Goal: Task Accomplishment & Management: Manage account settings

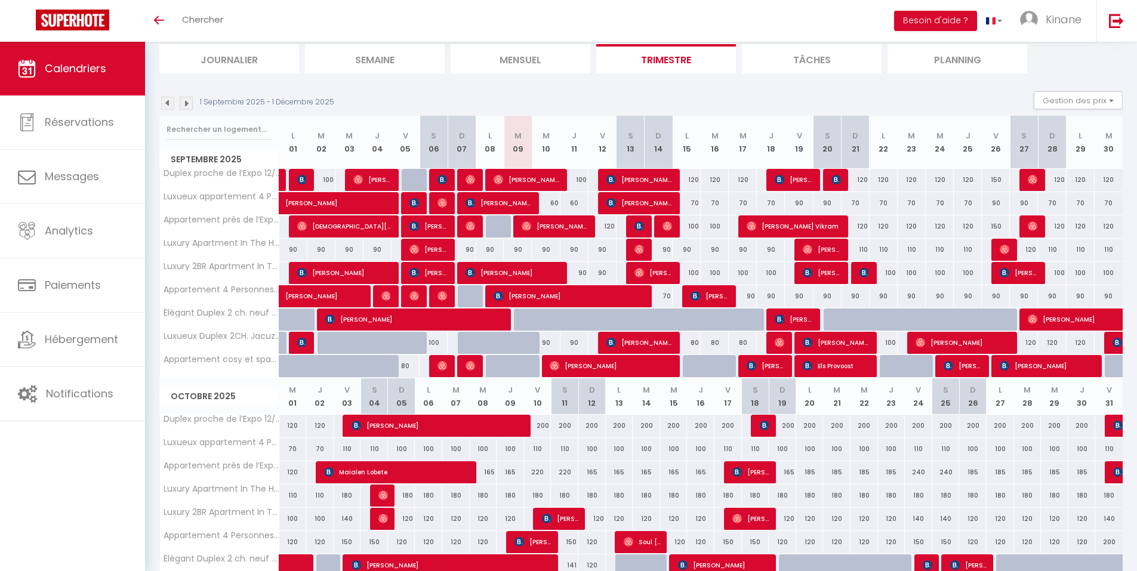
scroll to position [60, 0]
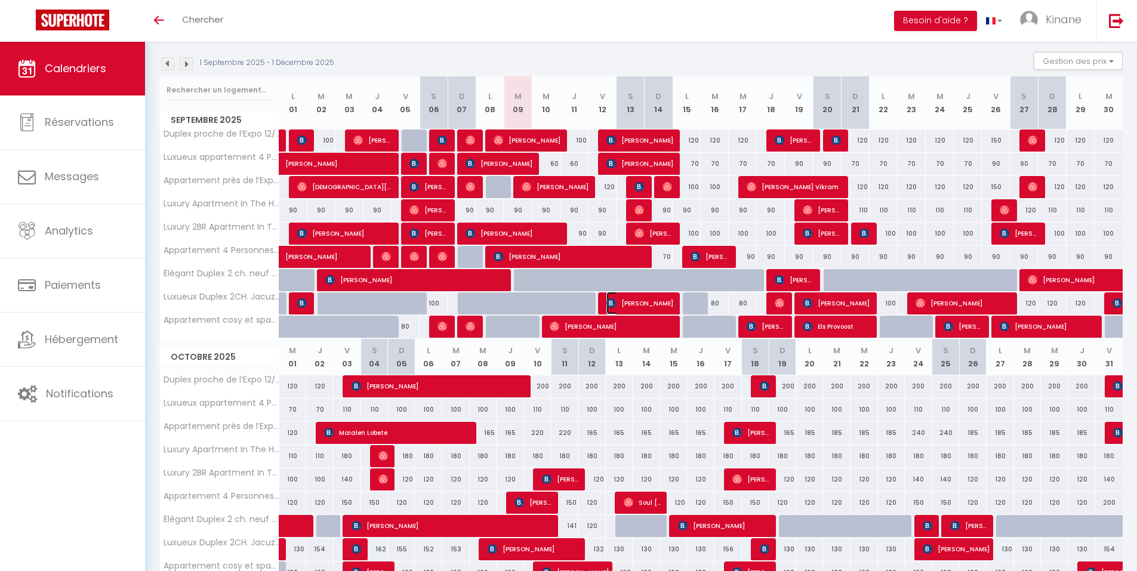
click at [615, 304] on img at bounding box center [611, 303] width 10 height 10
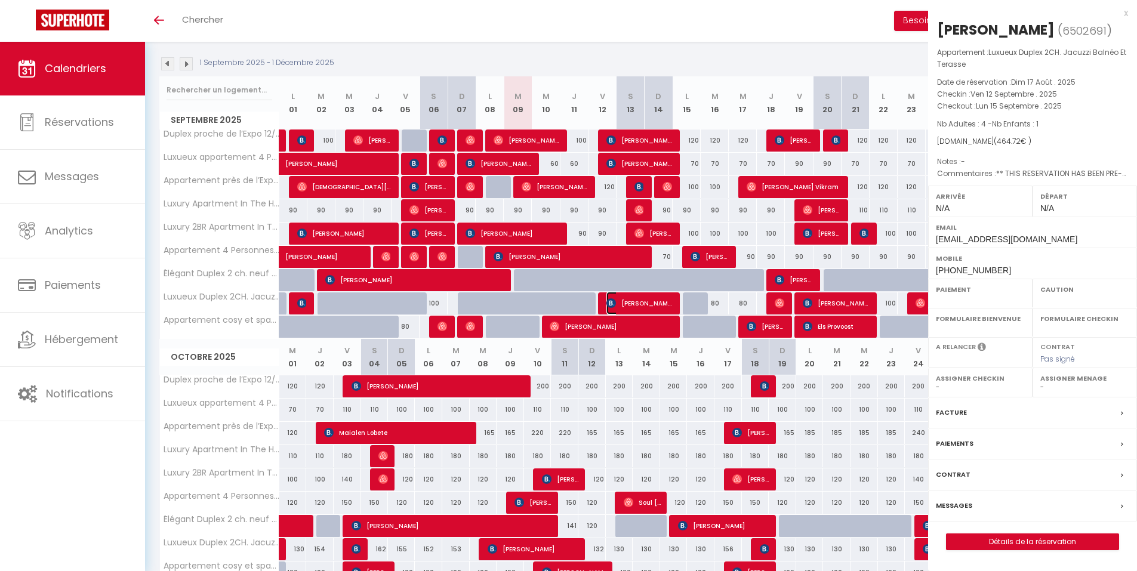
select select "OK"
select select "KO"
select select "0"
select select "1"
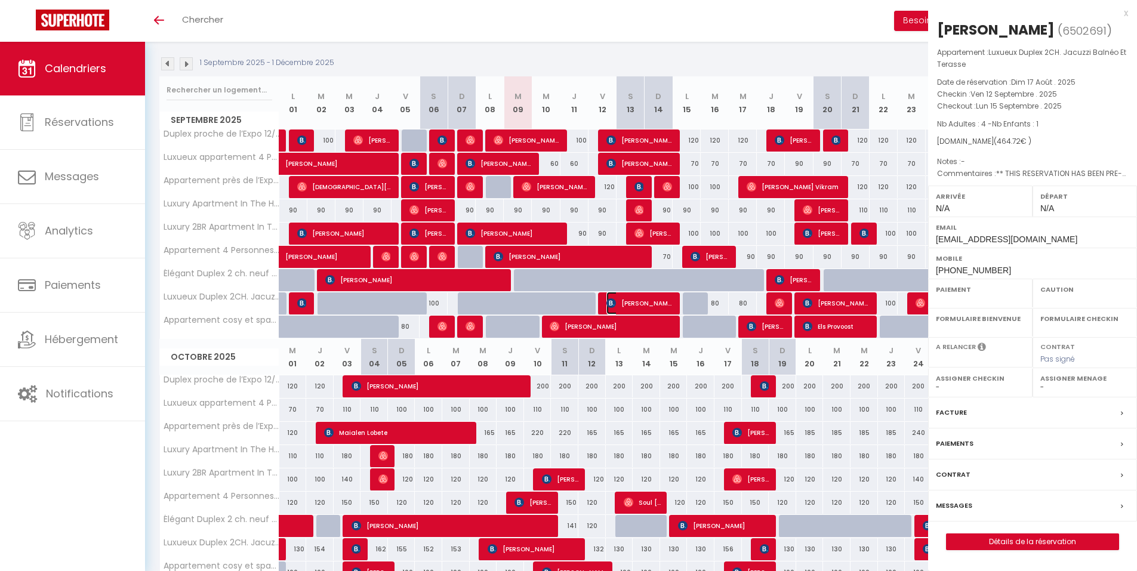
select select
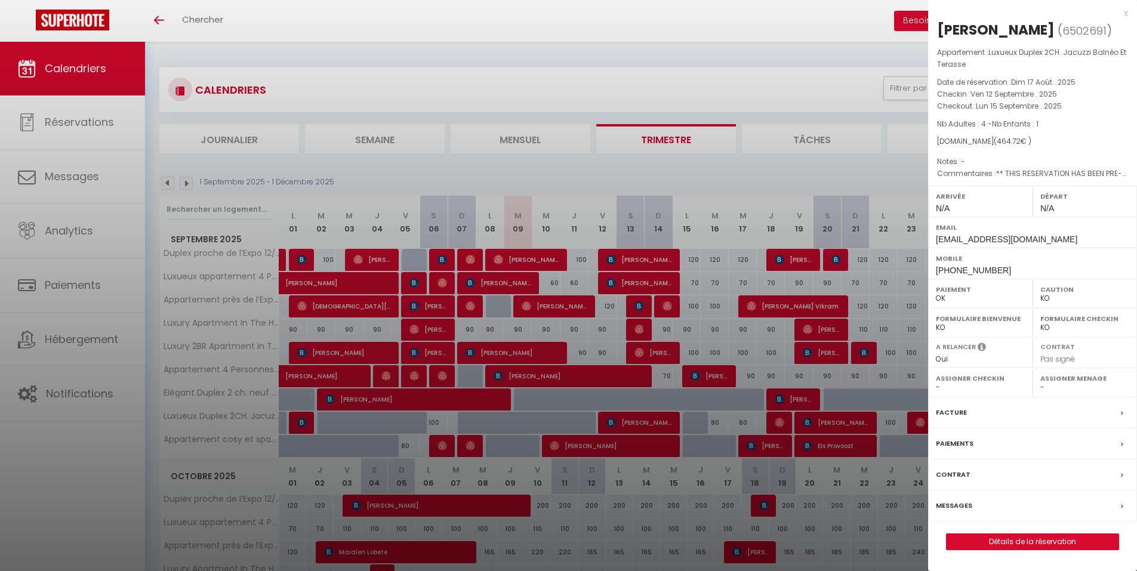
click at [1127, 14] on div "x" at bounding box center [1028, 13] width 200 height 14
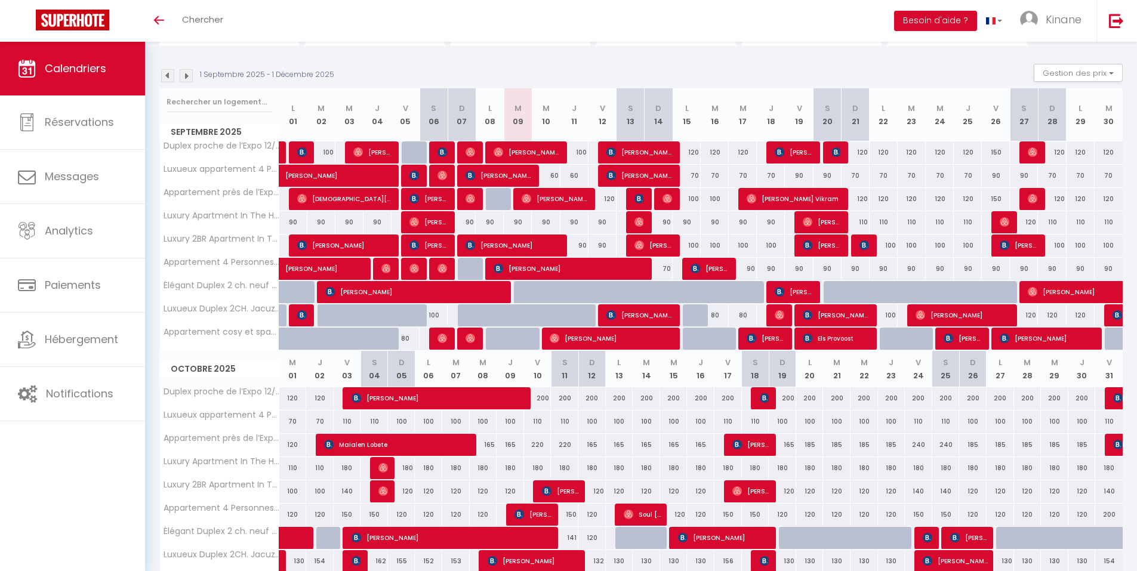
scroll to position [119, 0]
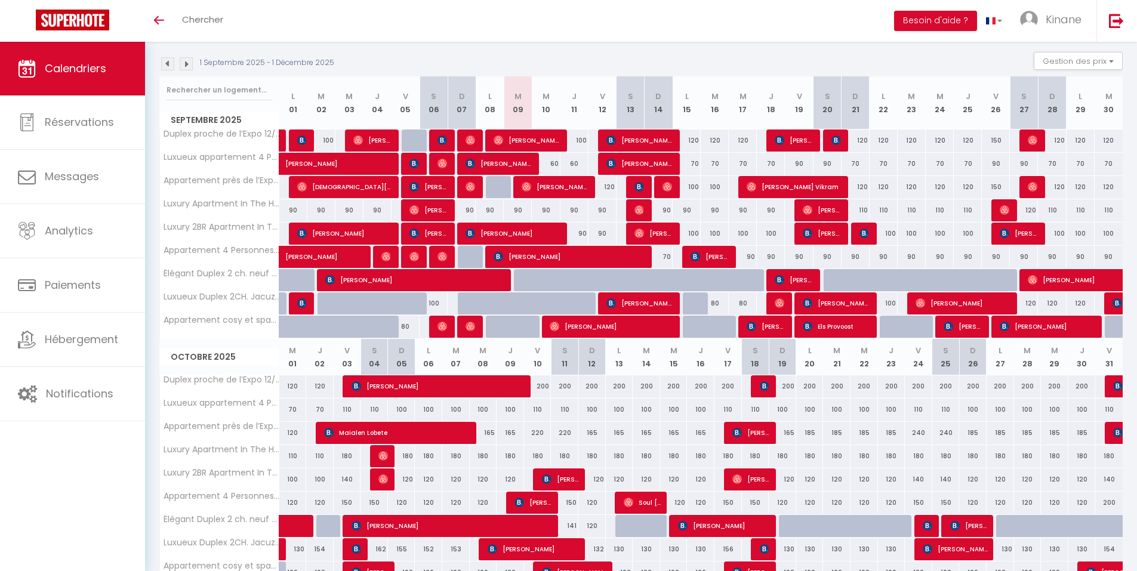
click at [694, 324] on div at bounding box center [697, 327] width 28 height 23
type input "60"
type input "Lun 15 Septembre 2025"
type input "[DATE] Septembre 2025"
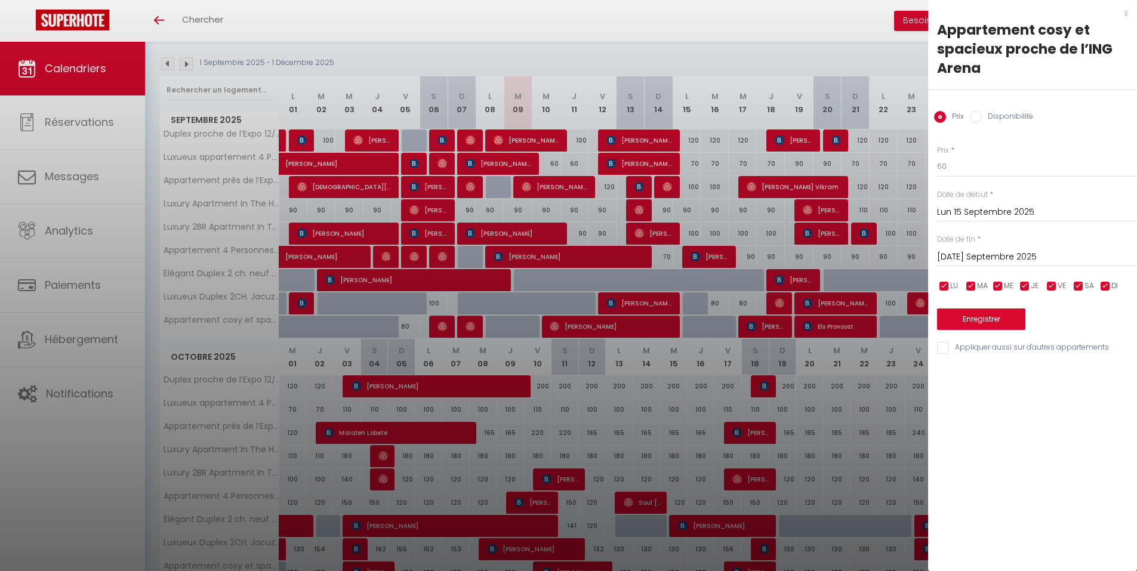
click at [978, 113] on input "Disponibilité" at bounding box center [976, 117] width 12 height 12
radio input "true"
radio input "false"
click at [968, 319] on button "Enregistrer" at bounding box center [981, 320] width 88 height 21
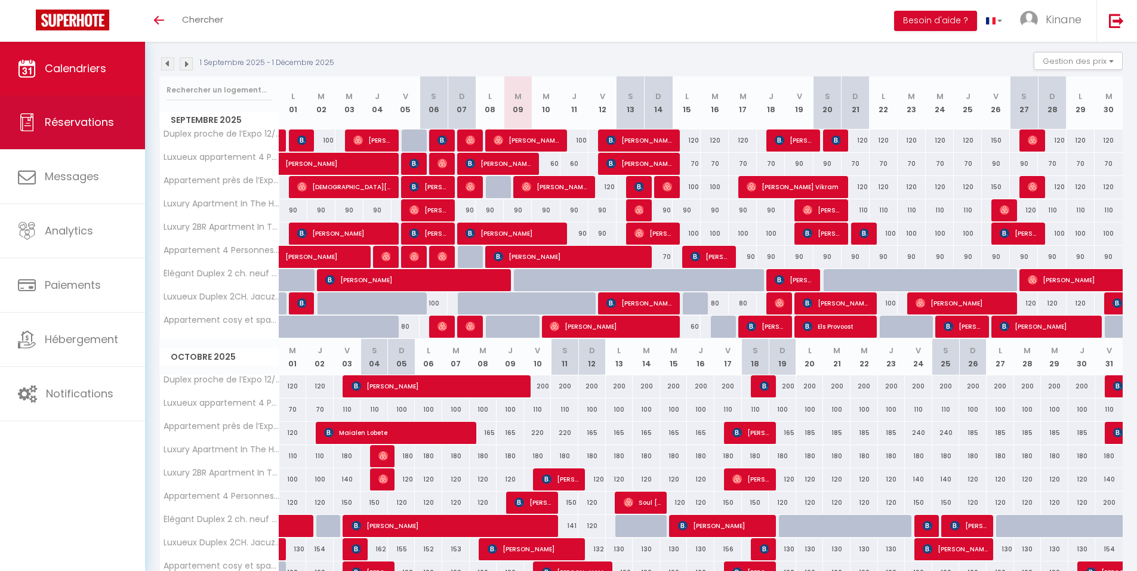
click at [104, 124] on span "Réservations" at bounding box center [79, 122] width 69 height 15
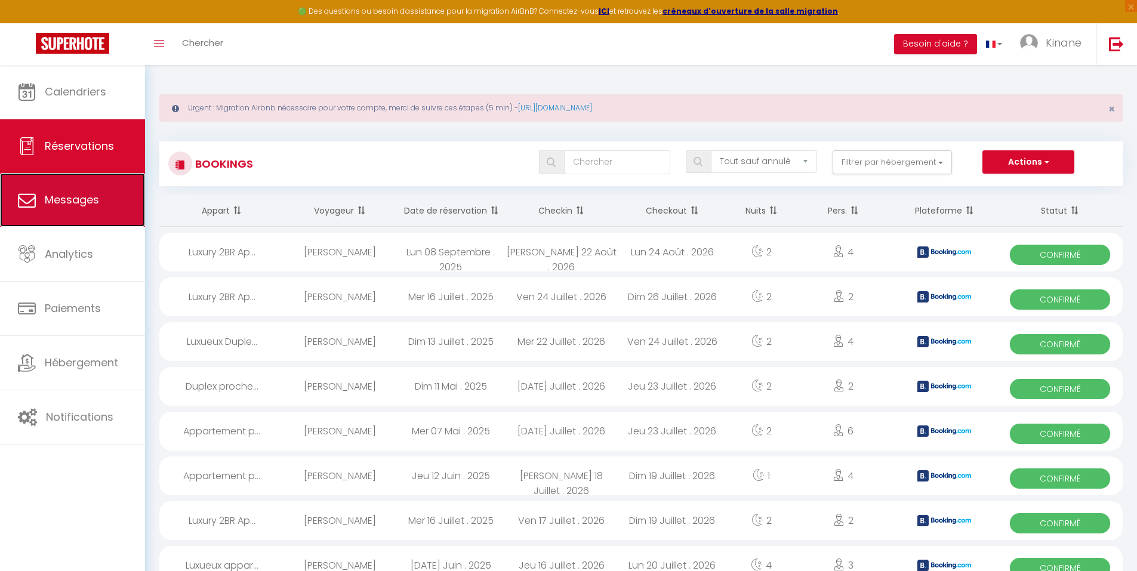
click at [115, 206] on link "Messages" at bounding box center [72, 200] width 145 height 54
select select "message"
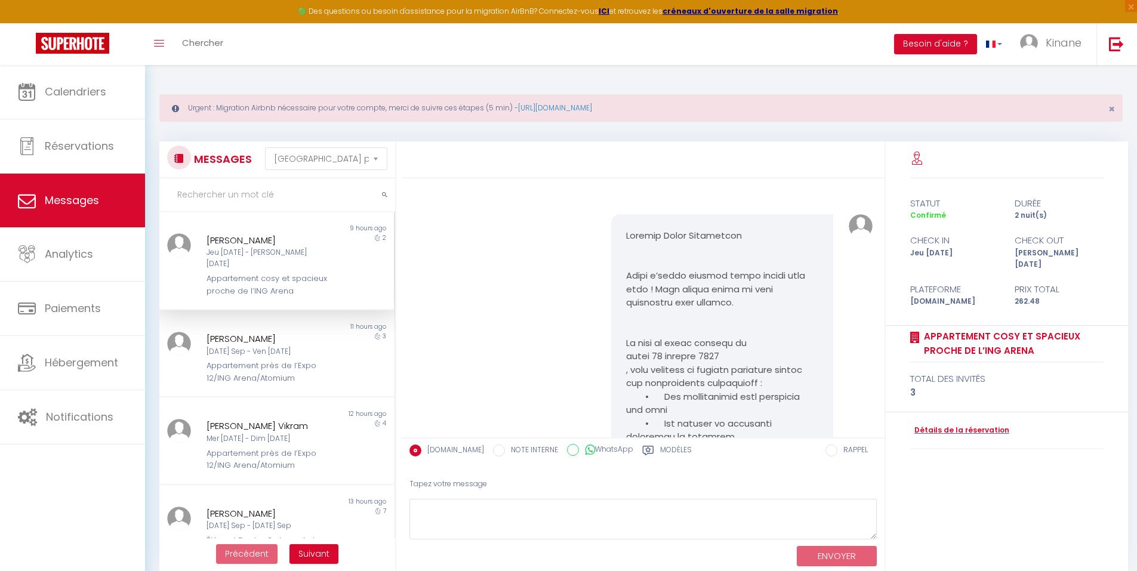
scroll to position [512, 0]
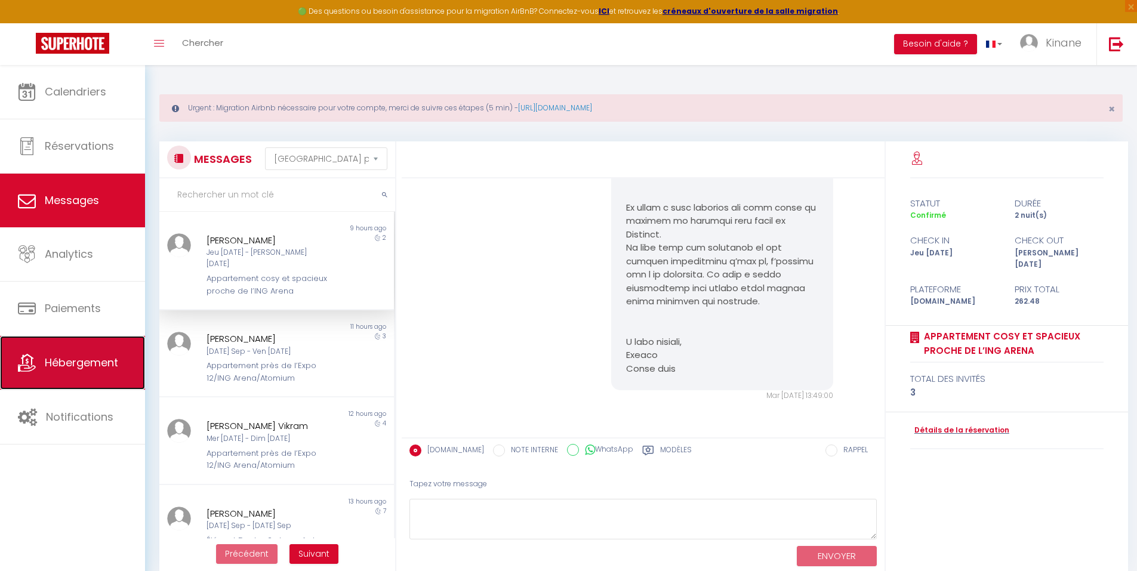
click at [69, 380] on link "Hébergement" at bounding box center [72, 363] width 145 height 54
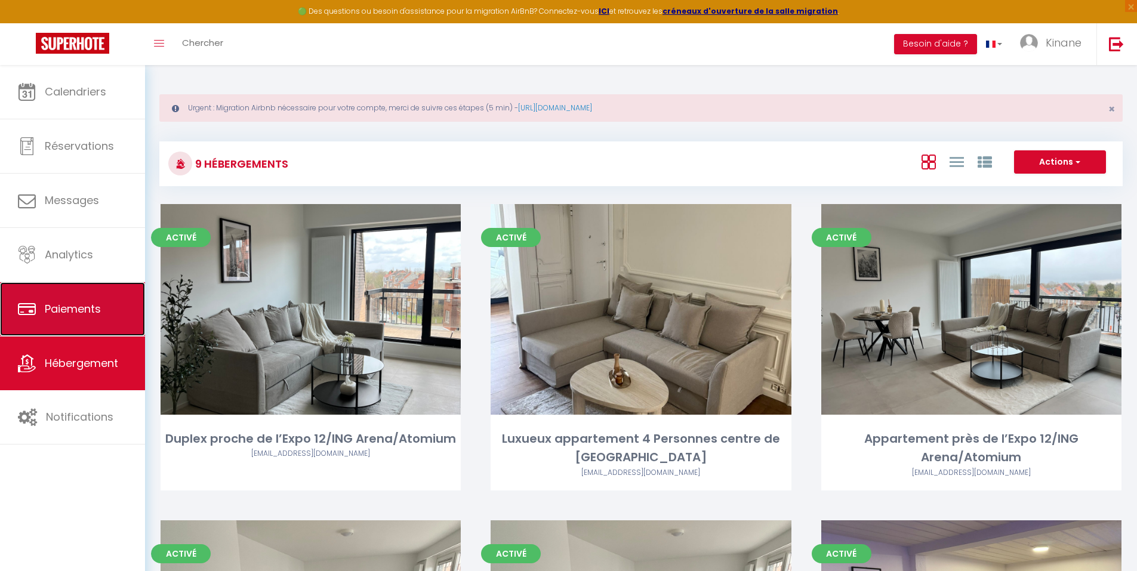
click at [110, 332] on link "Paiements" at bounding box center [72, 309] width 145 height 54
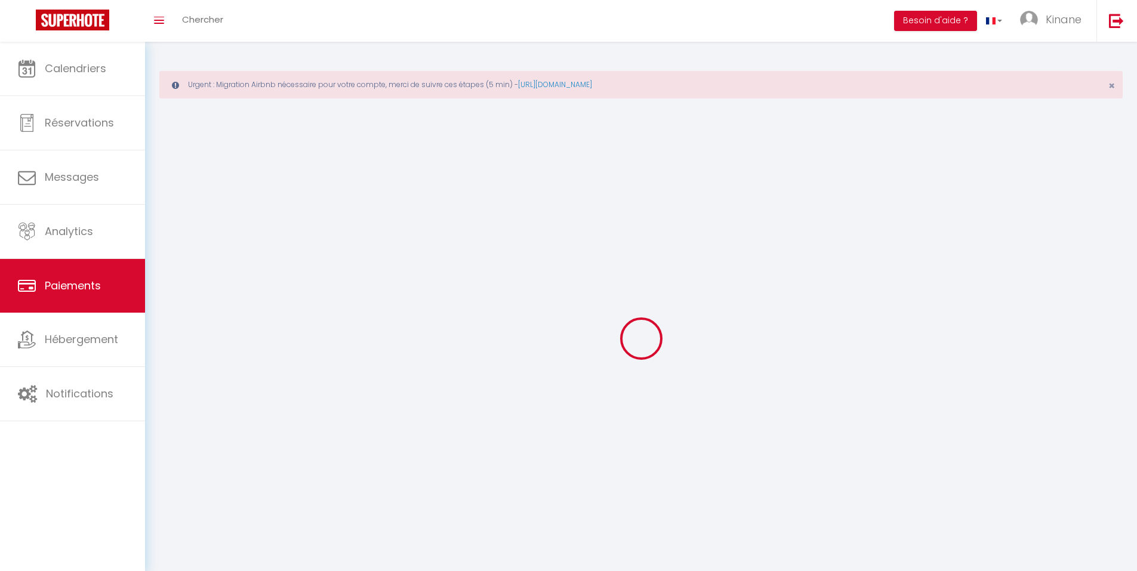
select select "2"
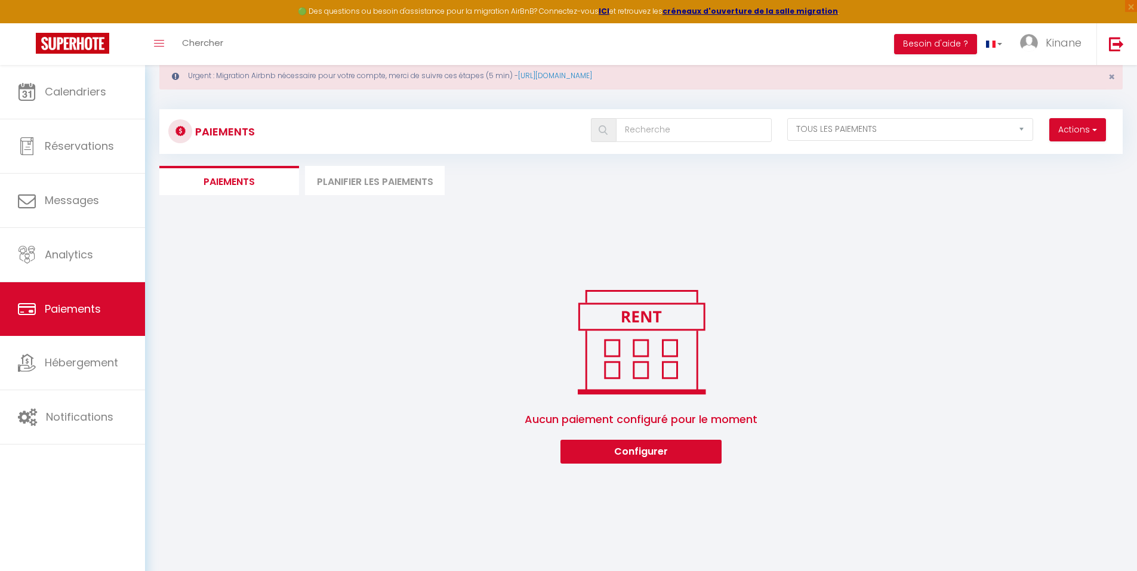
scroll to position [60, 0]
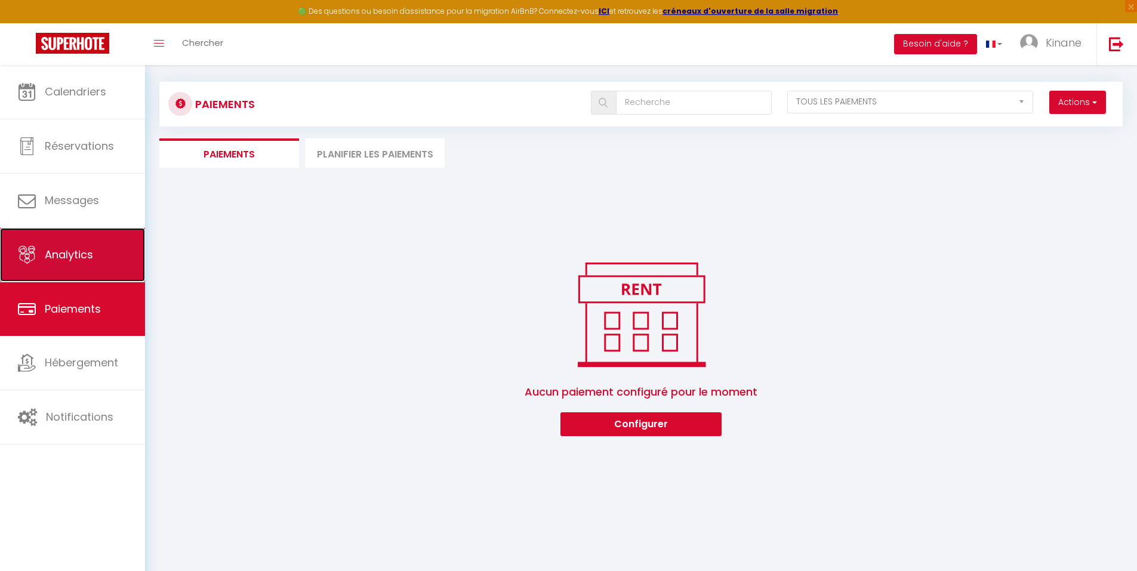
click at [119, 229] on link "Analytics" at bounding box center [72, 255] width 145 height 54
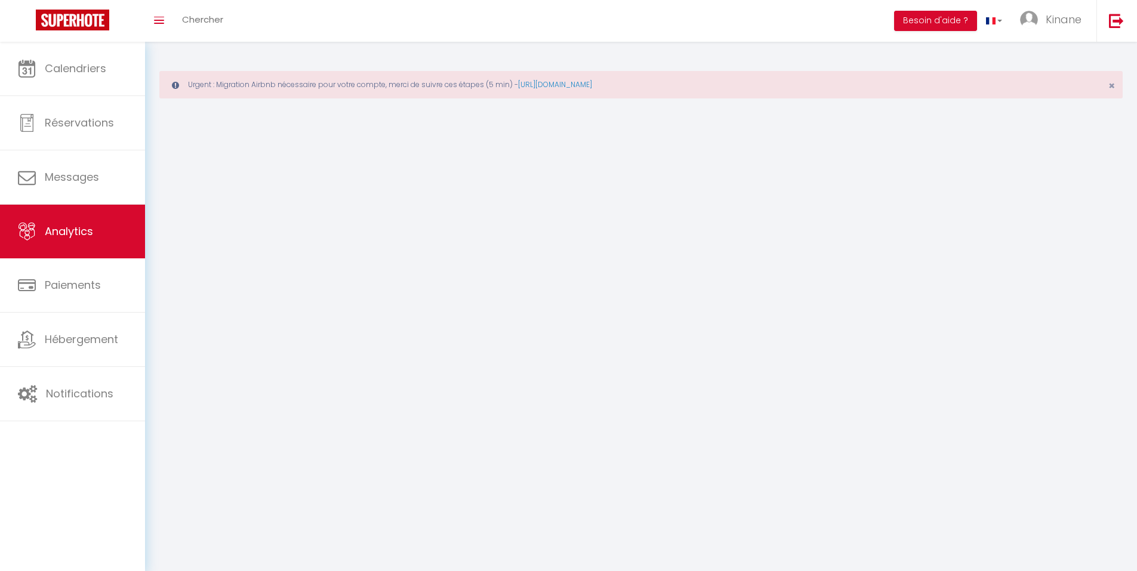
select select "2025"
select select "9"
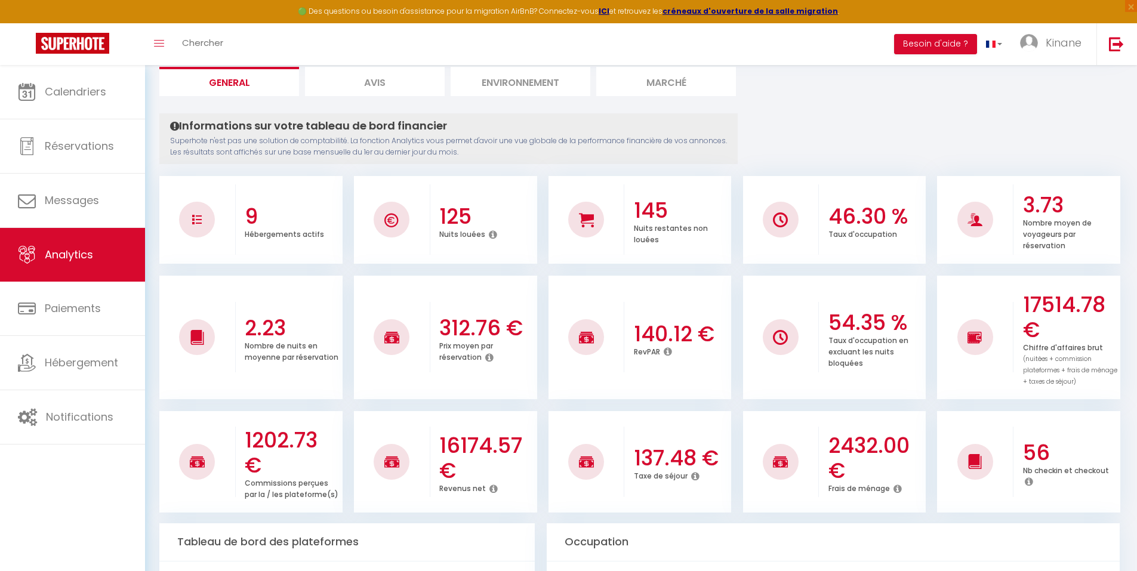
scroll to position [119, 0]
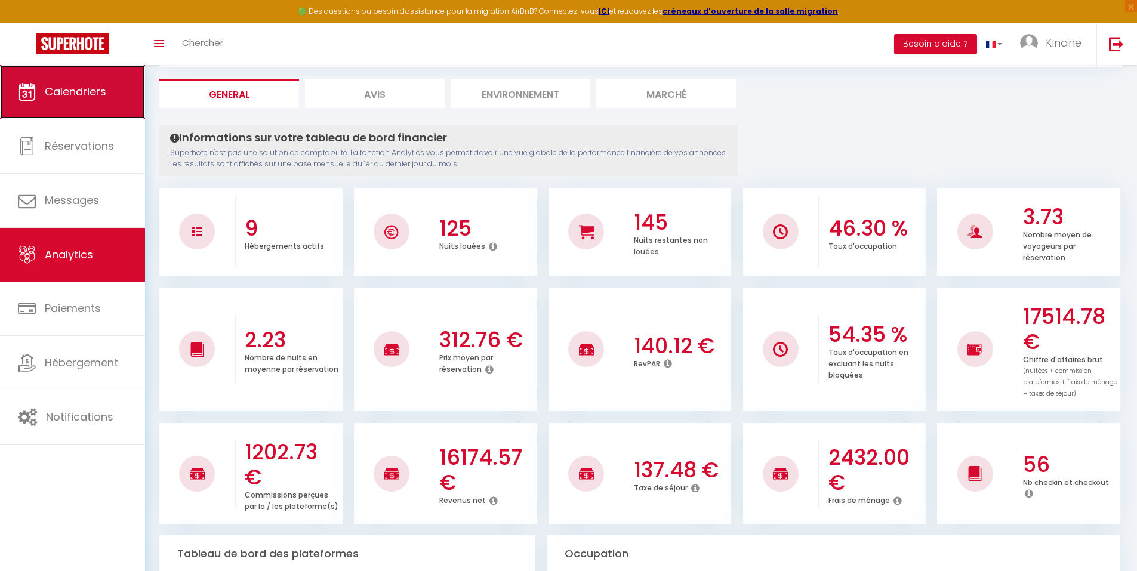
click at [120, 97] on link "Calendriers" at bounding box center [72, 92] width 145 height 54
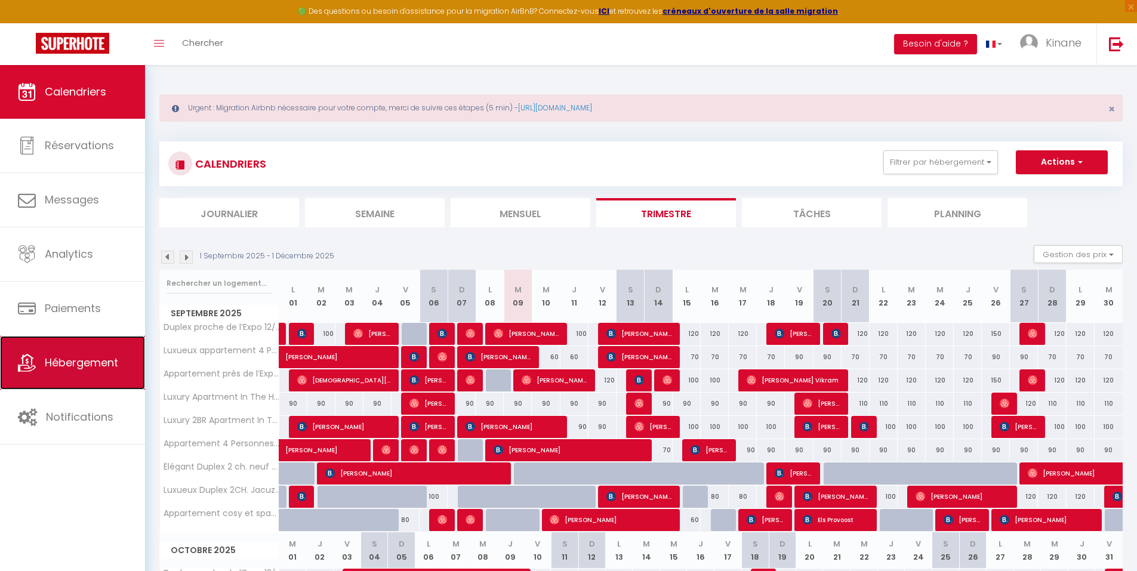
click at [101, 358] on span "Hébergement" at bounding box center [81, 362] width 73 height 15
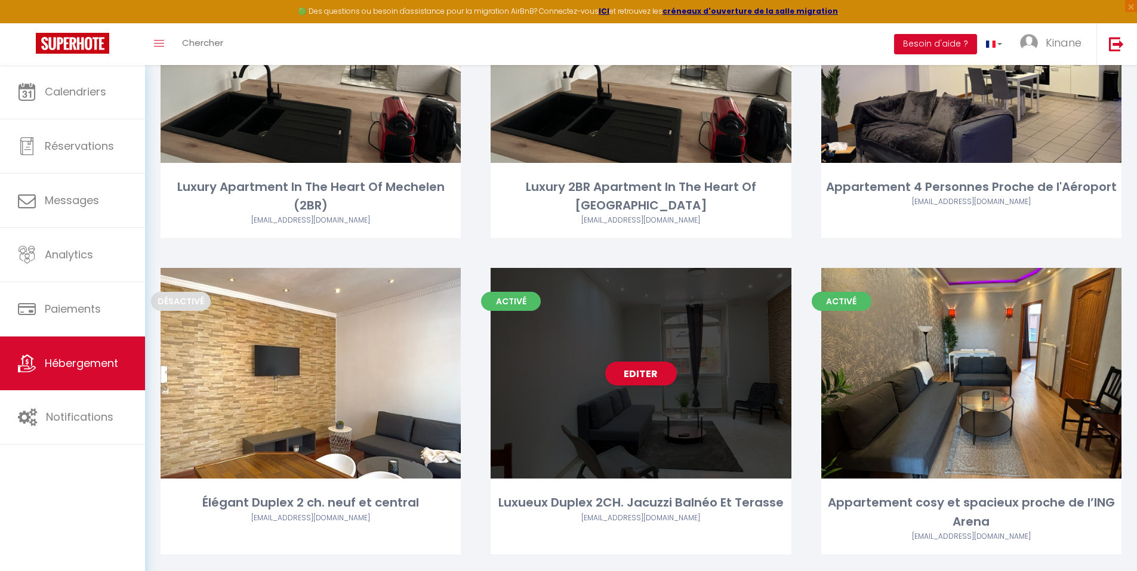
scroll to position [577, 0]
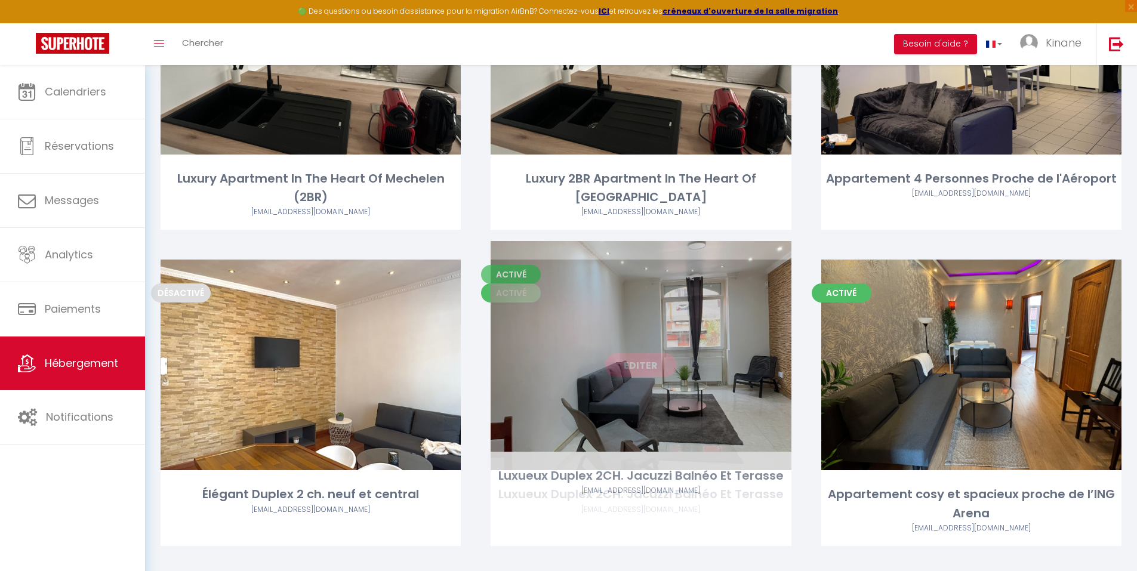
click at [633, 384] on div "Editer" at bounding box center [641, 365] width 300 height 211
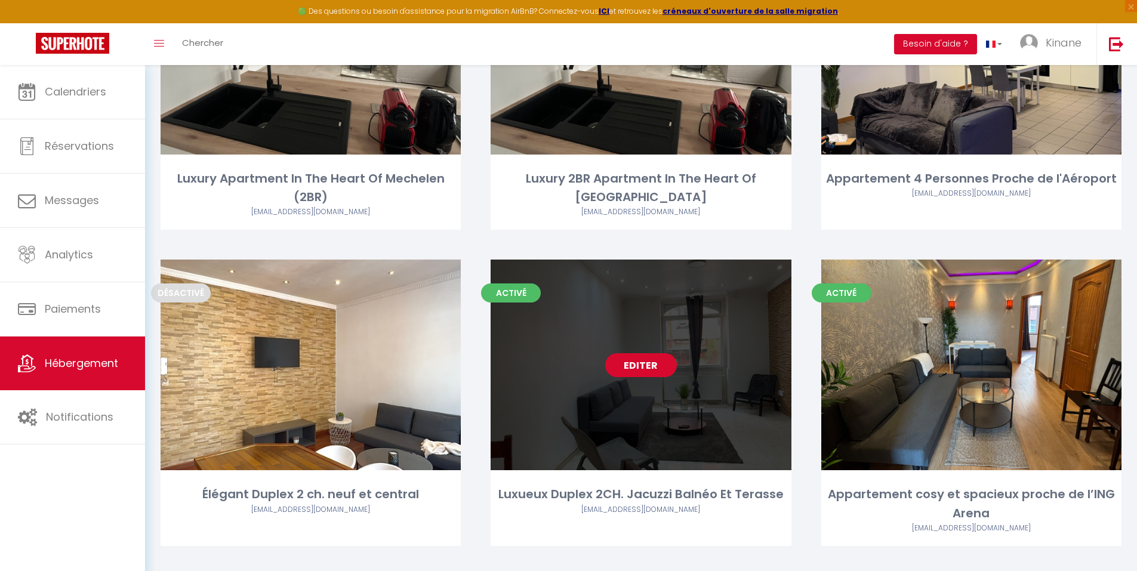
click at [630, 353] on link "Editer" at bounding box center [641, 365] width 72 height 24
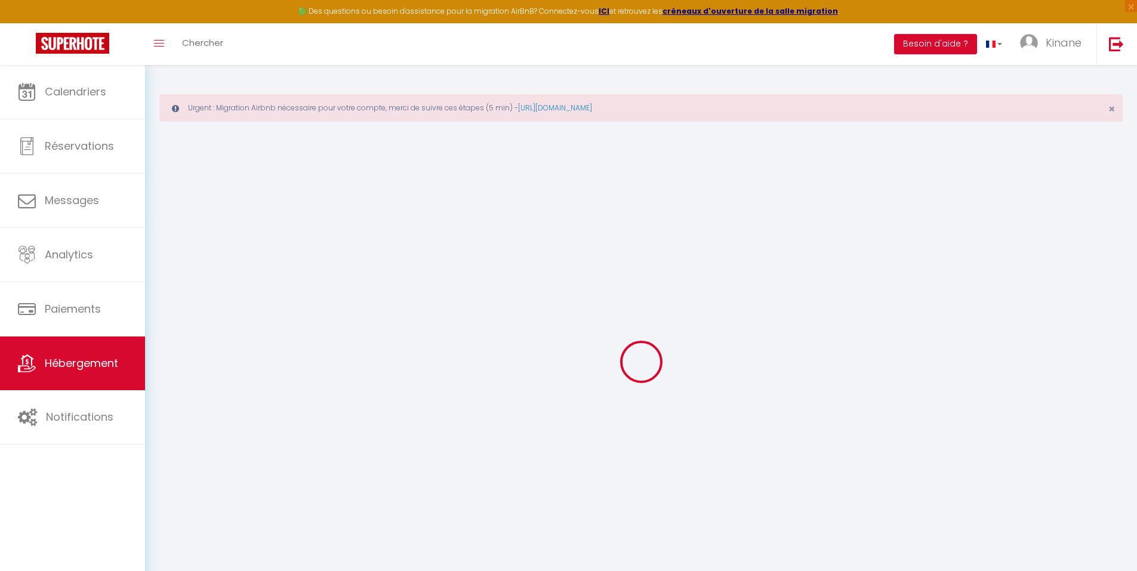
select select "+ 12 %"
select select
checkbox input "false"
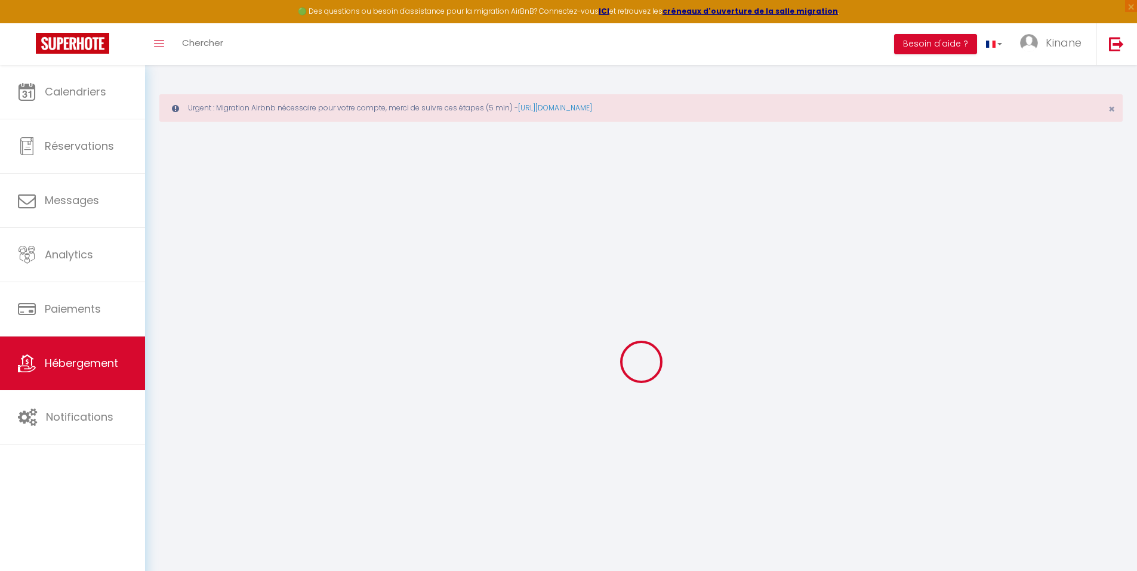
checkbox input "false"
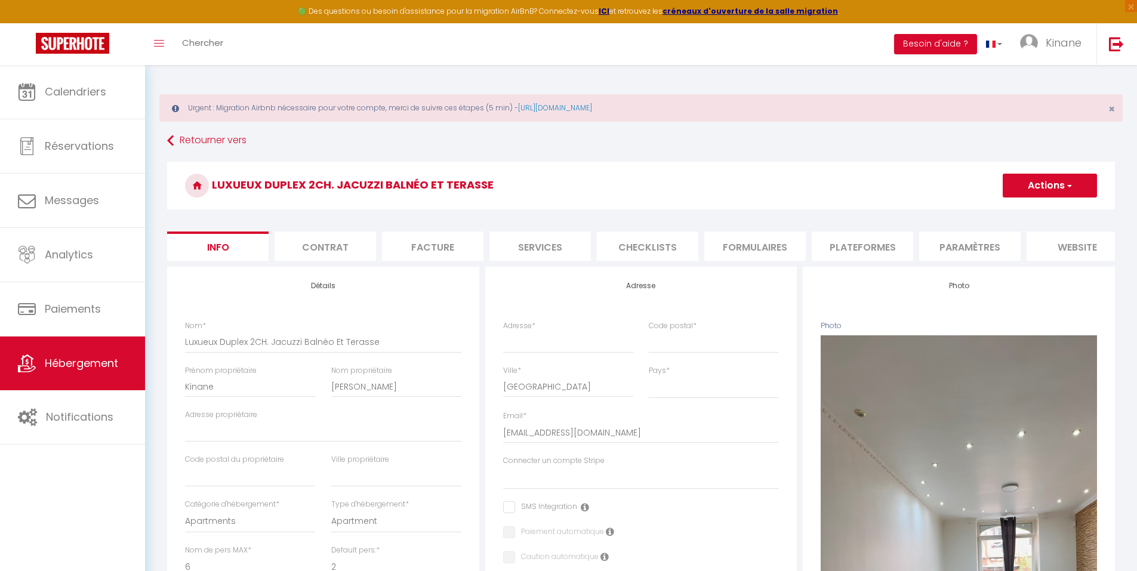
select select
checkbox input "false"
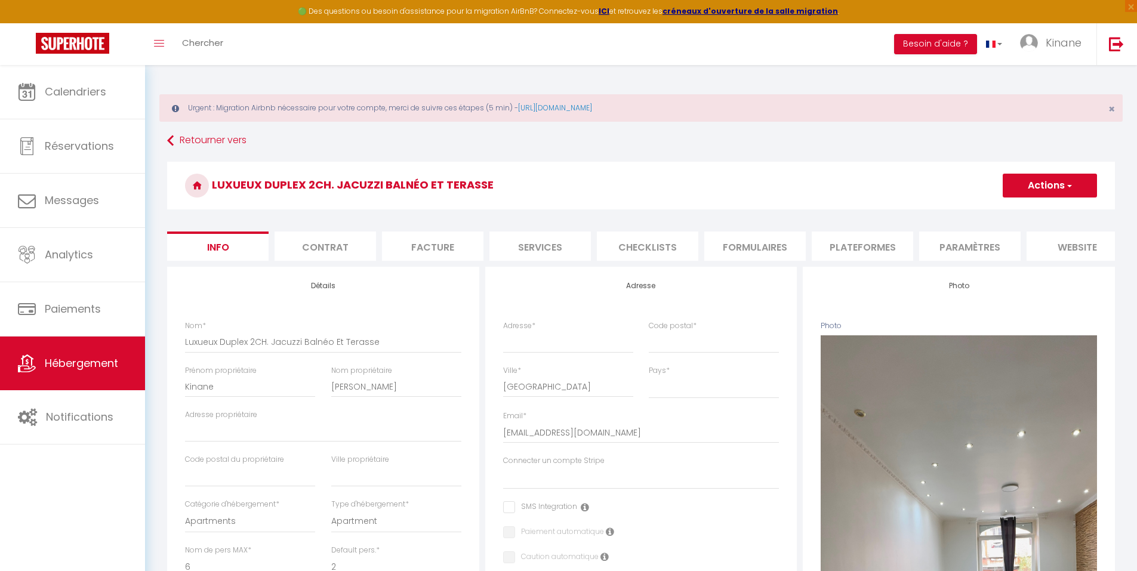
checkbox input "false"
select select "8792-1439094432281753989"
click at [892, 243] on li "Plateformes" at bounding box center [862, 246] width 101 height 29
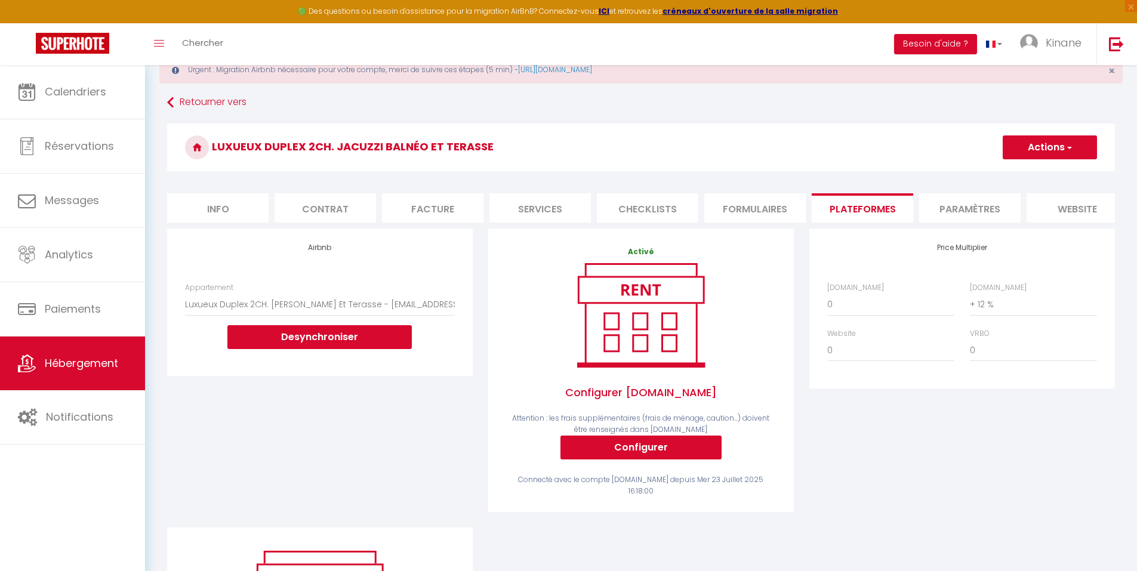
scroll to position [60, 0]
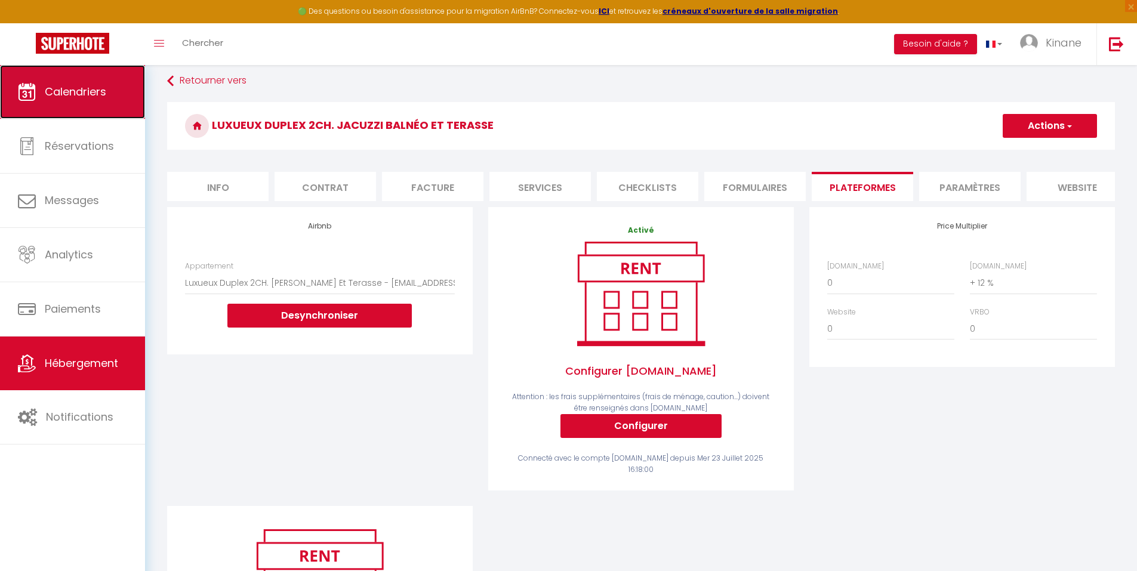
click at [78, 81] on link "Calendriers" at bounding box center [72, 92] width 145 height 54
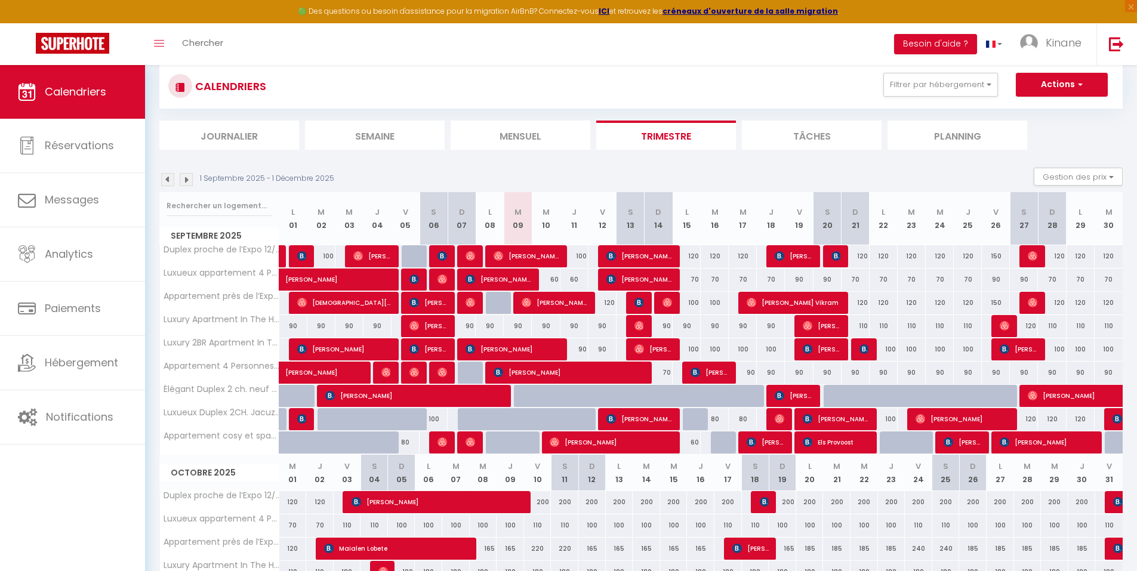
scroll to position [5, 0]
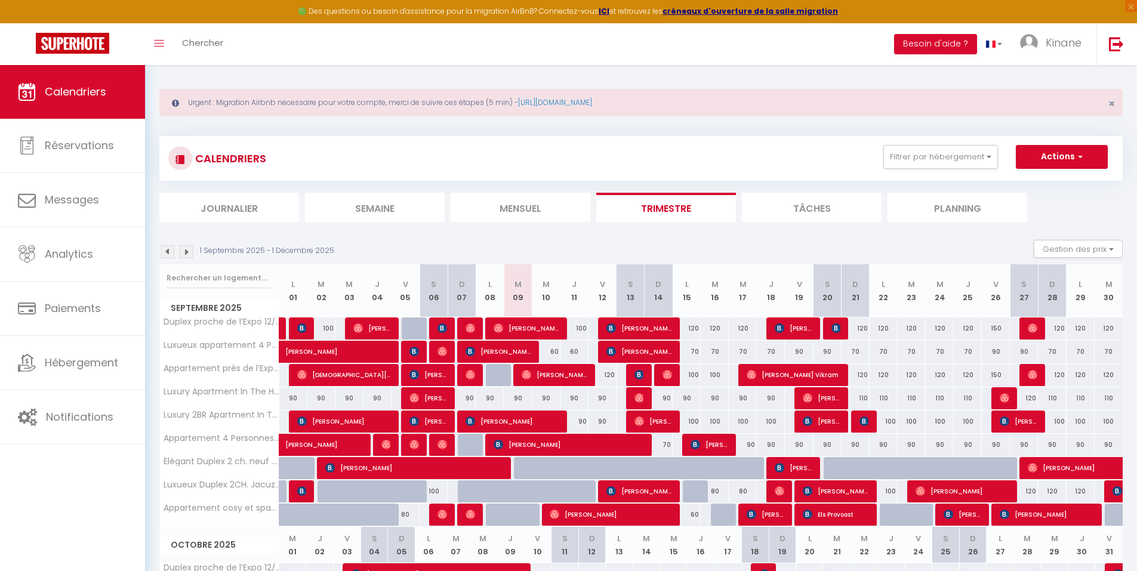
click at [575, 214] on li "Mensuel" at bounding box center [521, 207] width 140 height 29
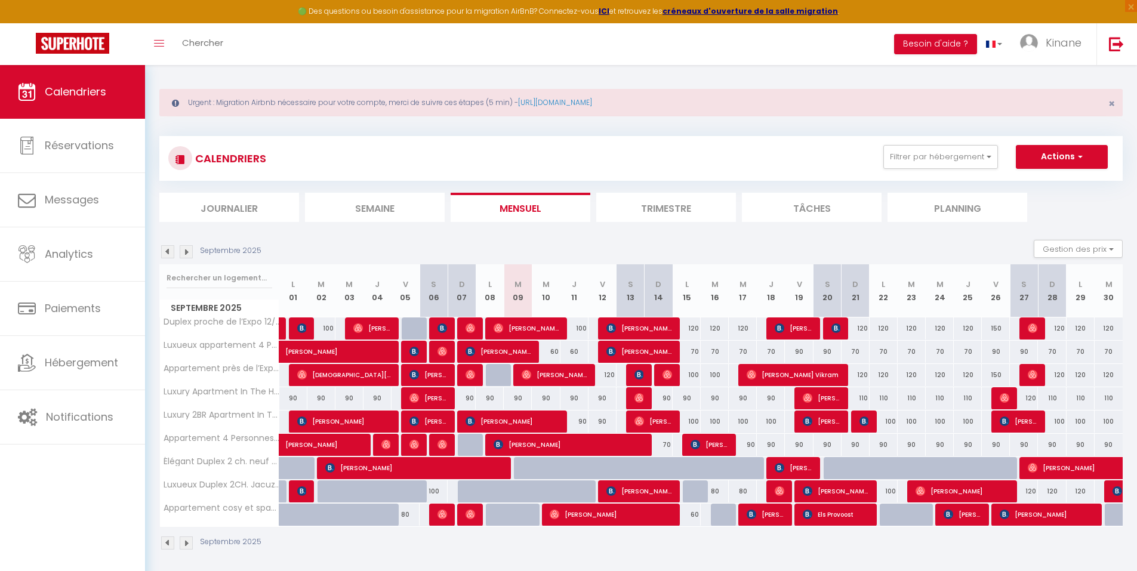
click at [334, 212] on li "Semaine" at bounding box center [375, 207] width 140 height 29
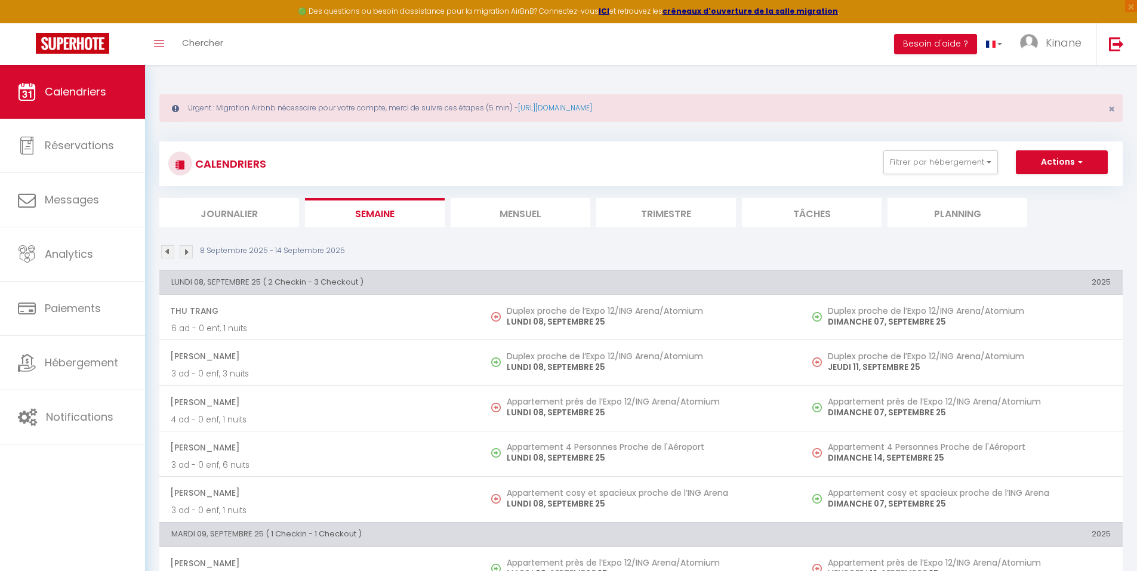
click at [161, 212] on li "Journalier" at bounding box center [229, 212] width 140 height 29
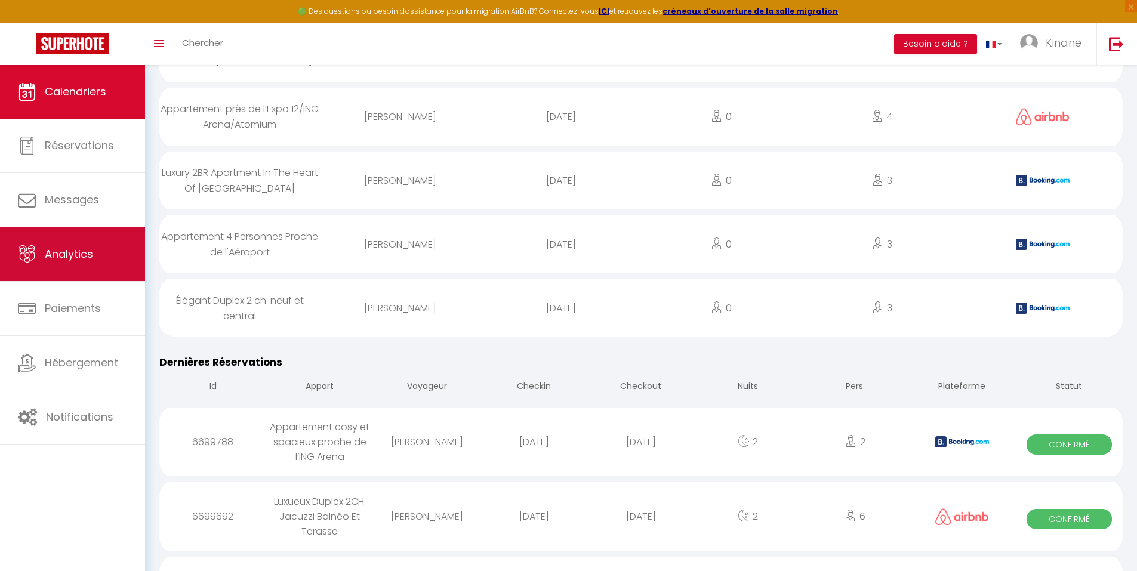
scroll to position [716, 0]
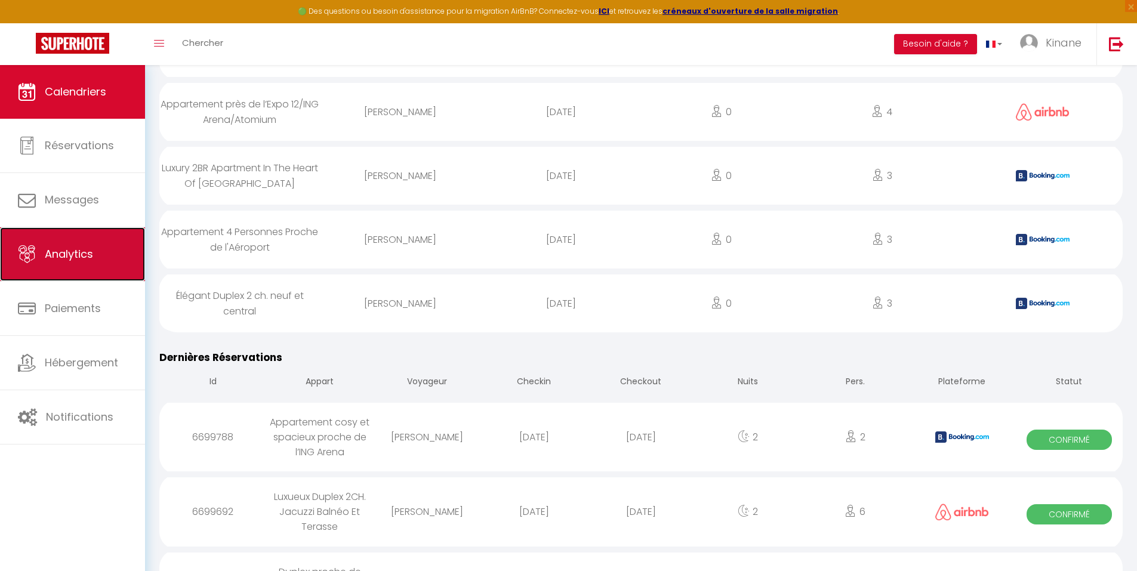
click at [0, 245] on link "Analytics" at bounding box center [72, 254] width 145 height 54
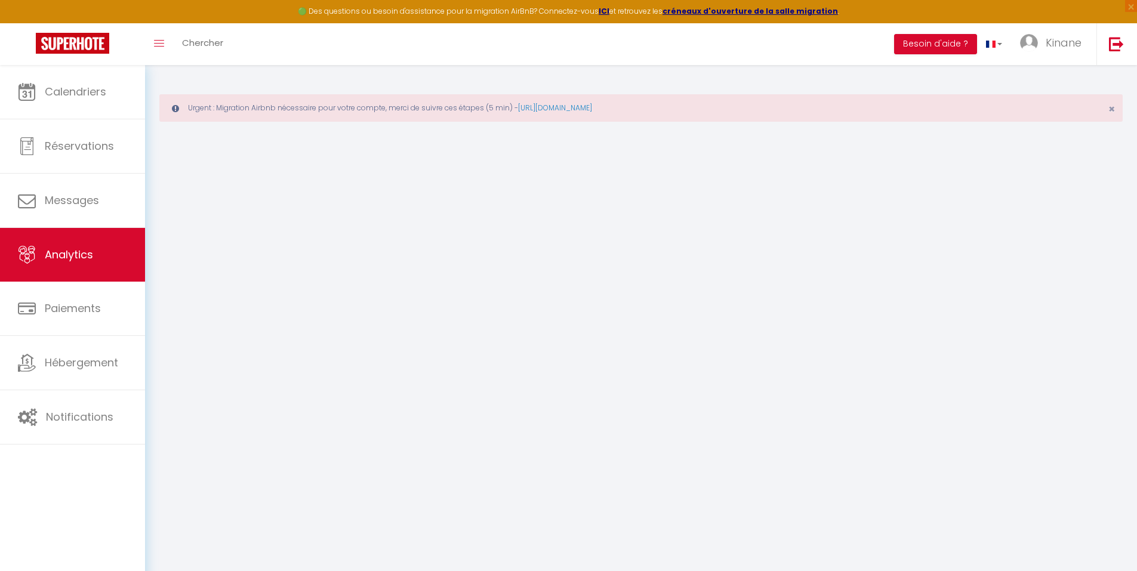
select select "2025"
select select "9"
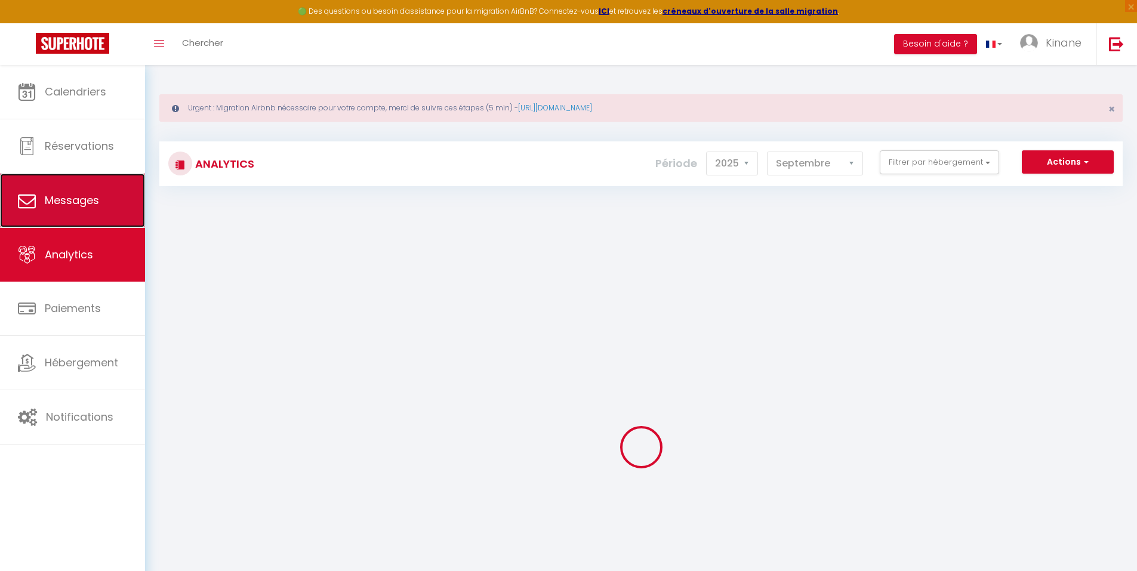
click at [103, 215] on link "Messages" at bounding box center [72, 201] width 145 height 54
select select "message"
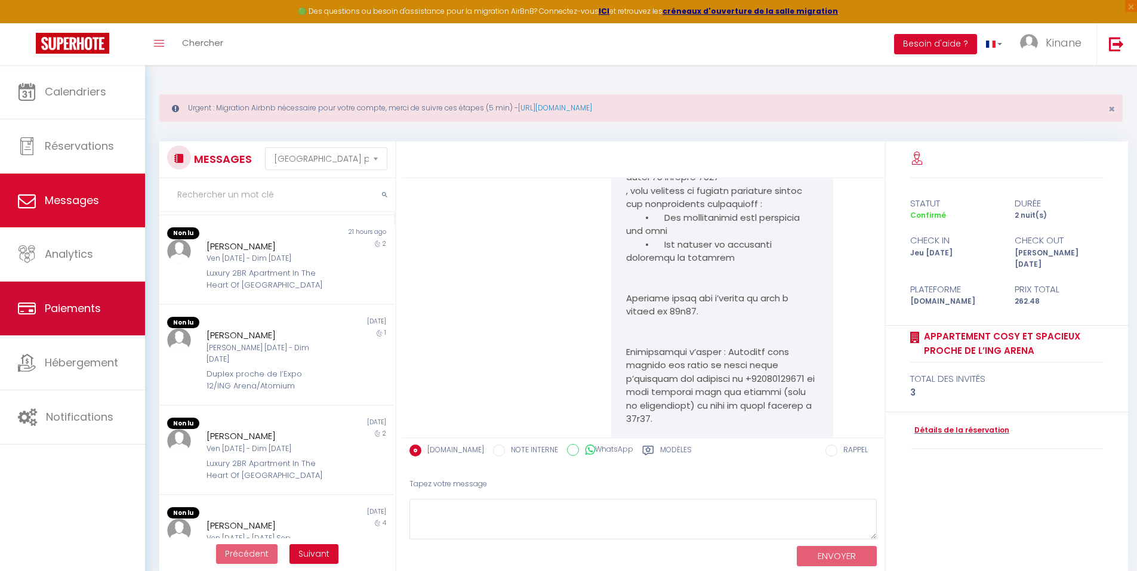
scroll to position [358, 0]
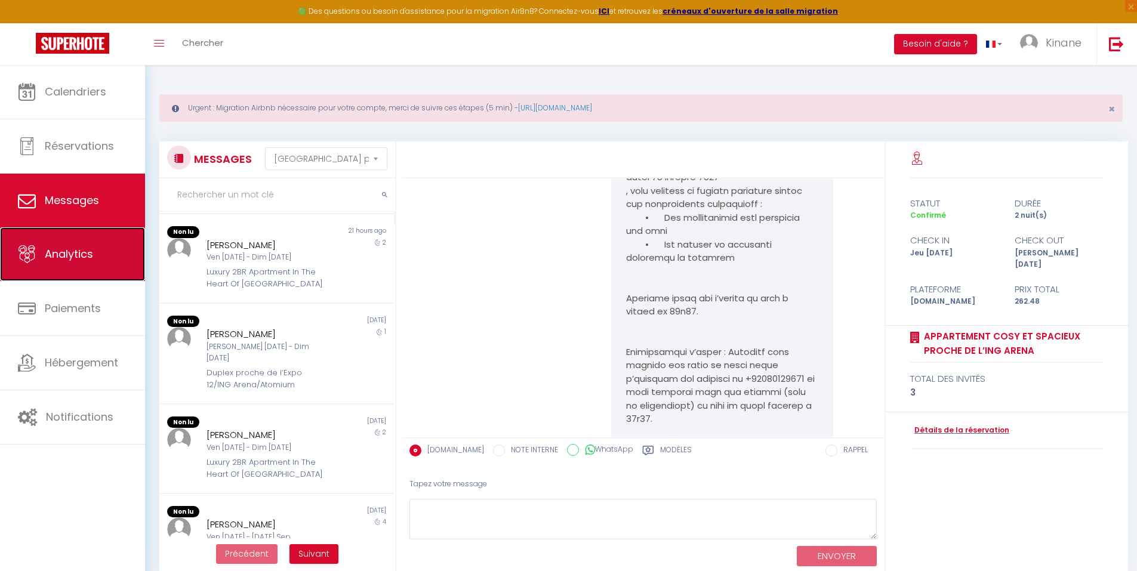
click at [47, 267] on link "Analytics" at bounding box center [72, 254] width 145 height 54
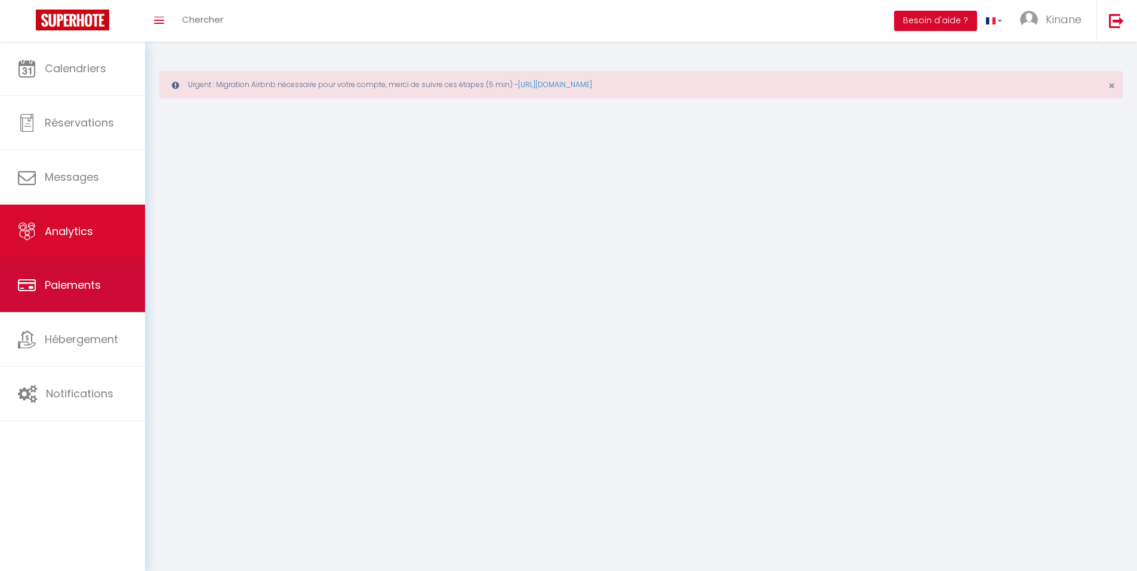
select select "2025"
select select "9"
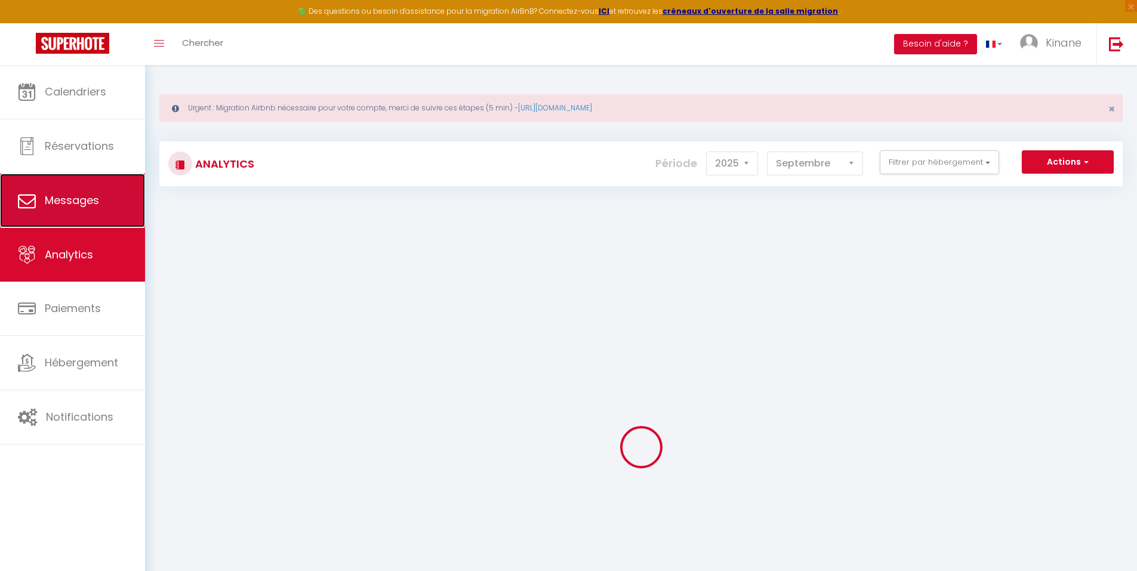
click at [60, 215] on link "Messages" at bounding box center [72, 201] width 145 height 54
select select "message"
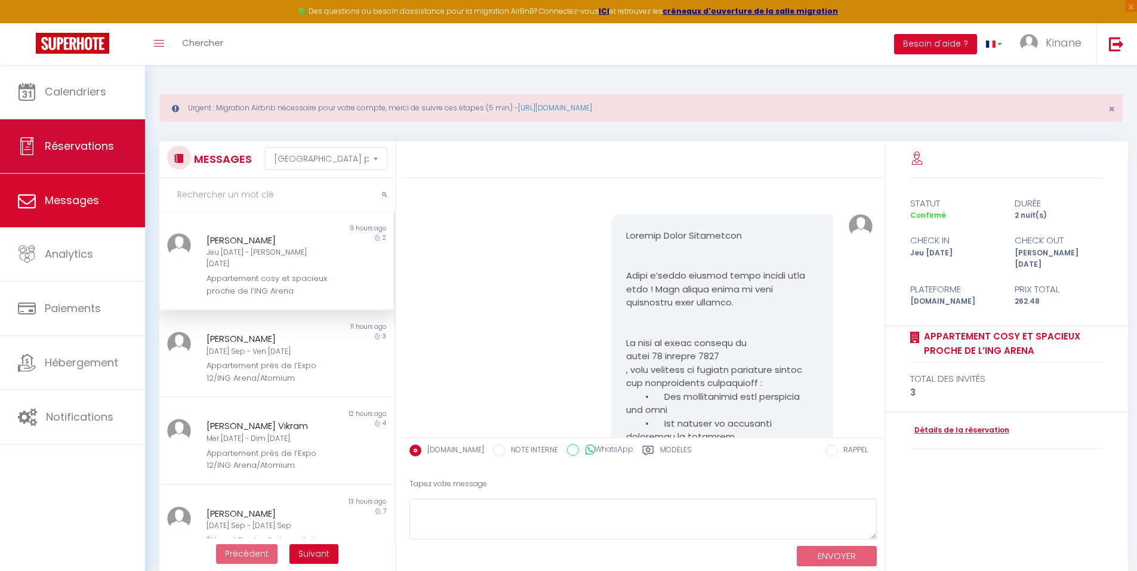
scroll to position [512, 0]
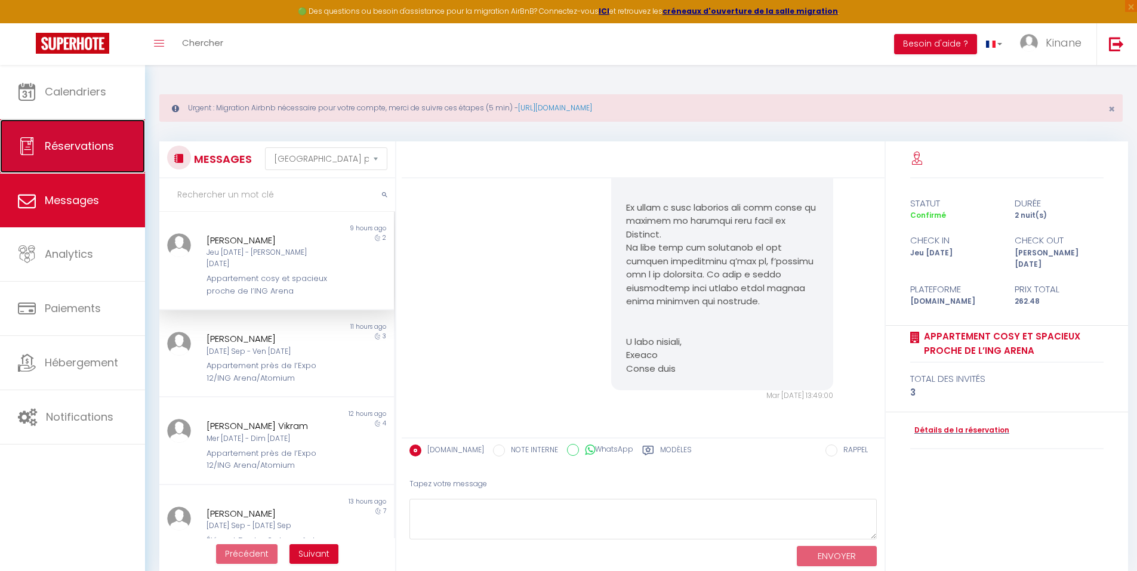
click at [75, 150] on span "Réservations" at bounding box center [79, 145] width 69 height 15
select select "not_cancelled"
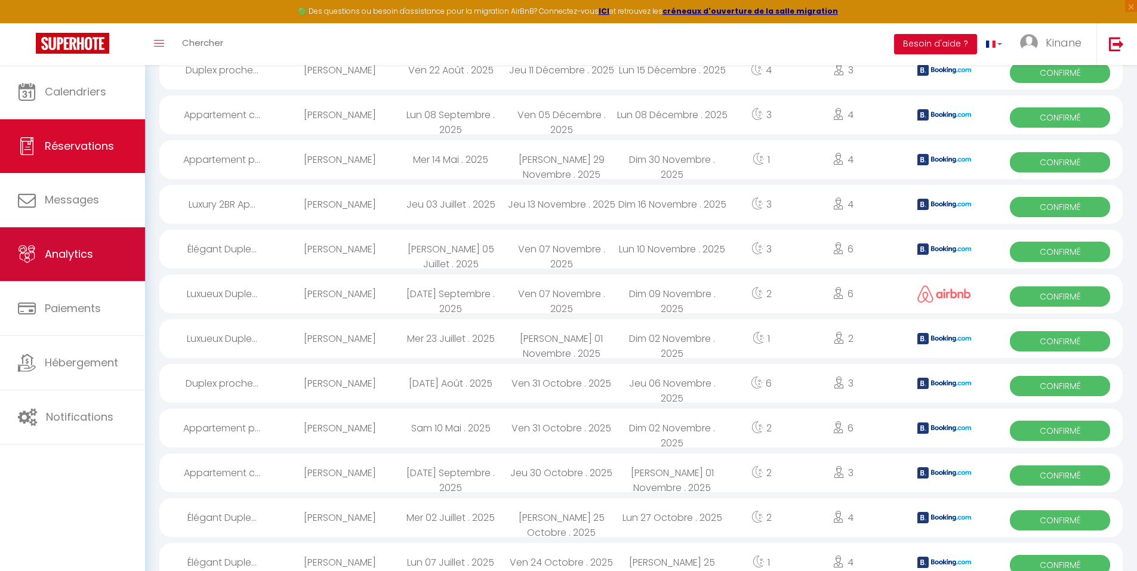
scroll to position [1290, 0]
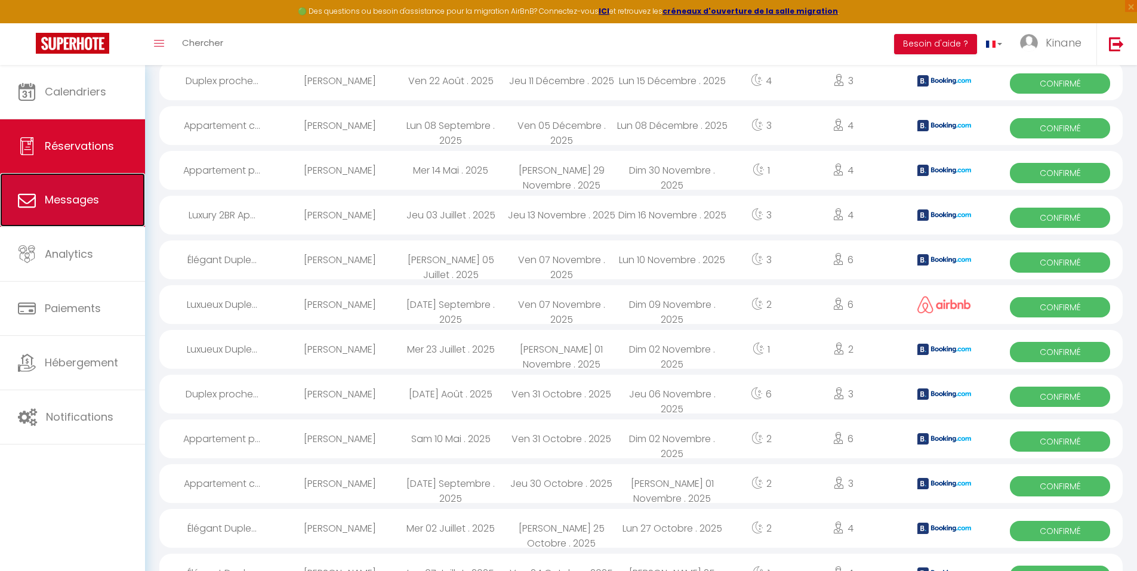
click at [63, 209] on link "Messages" at bounding box center [72, 200] width 145 height 54
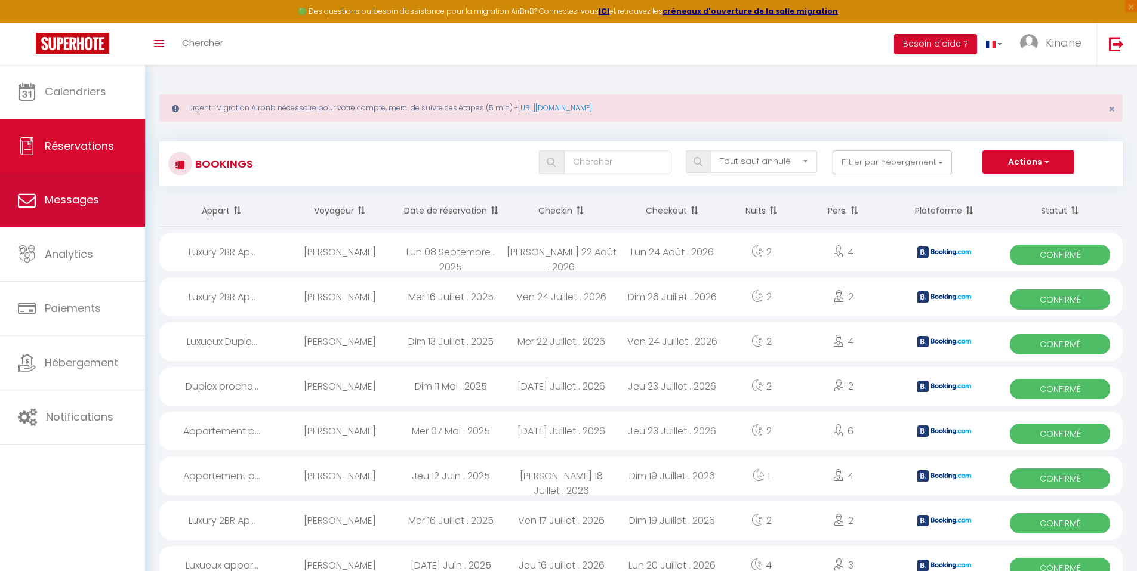
select select "message"
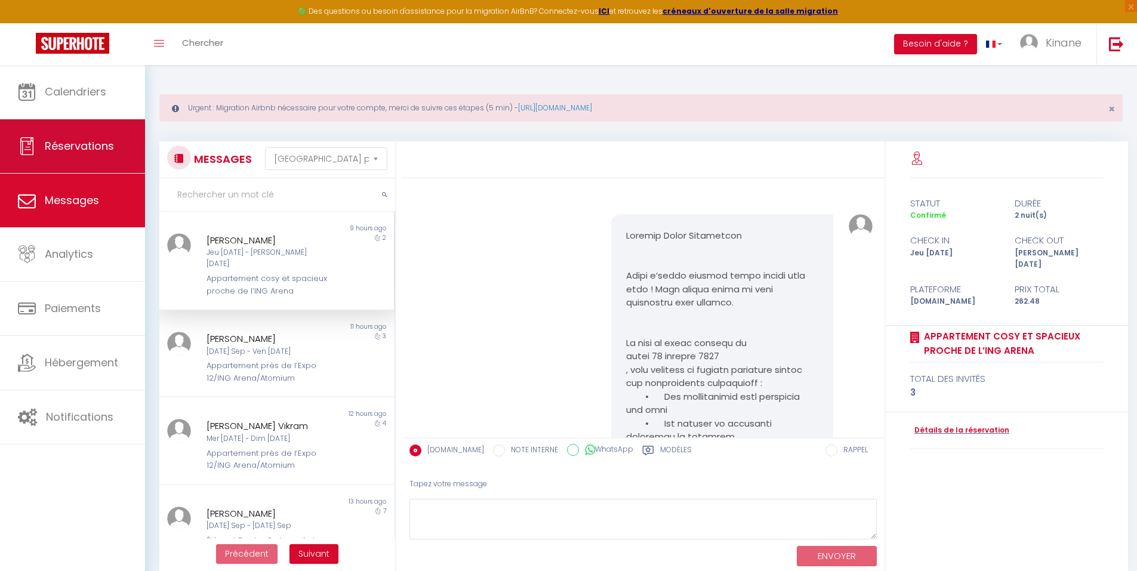
scroll to position [512, 0]
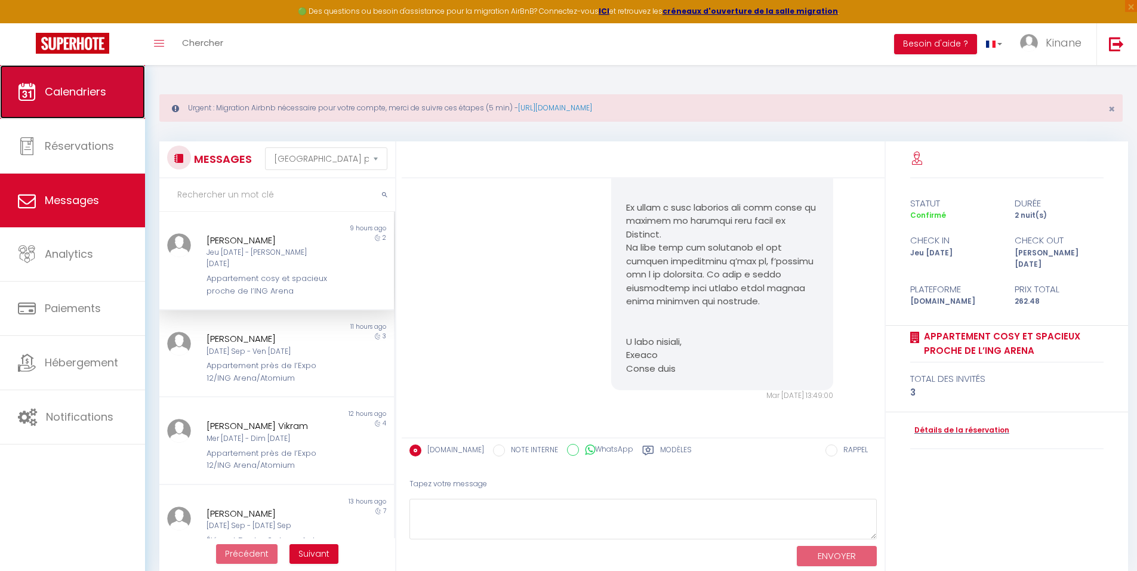
click at [97, 107] on link "Calendriers" at bounding box center [72, 92] width 145 height 54
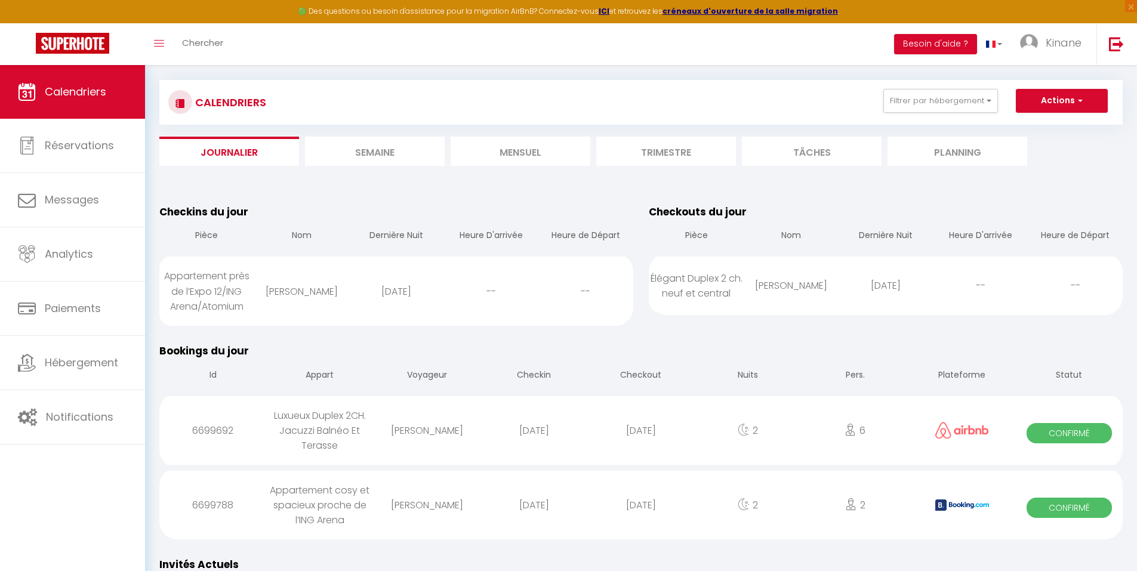
scroll to position [60, 0]
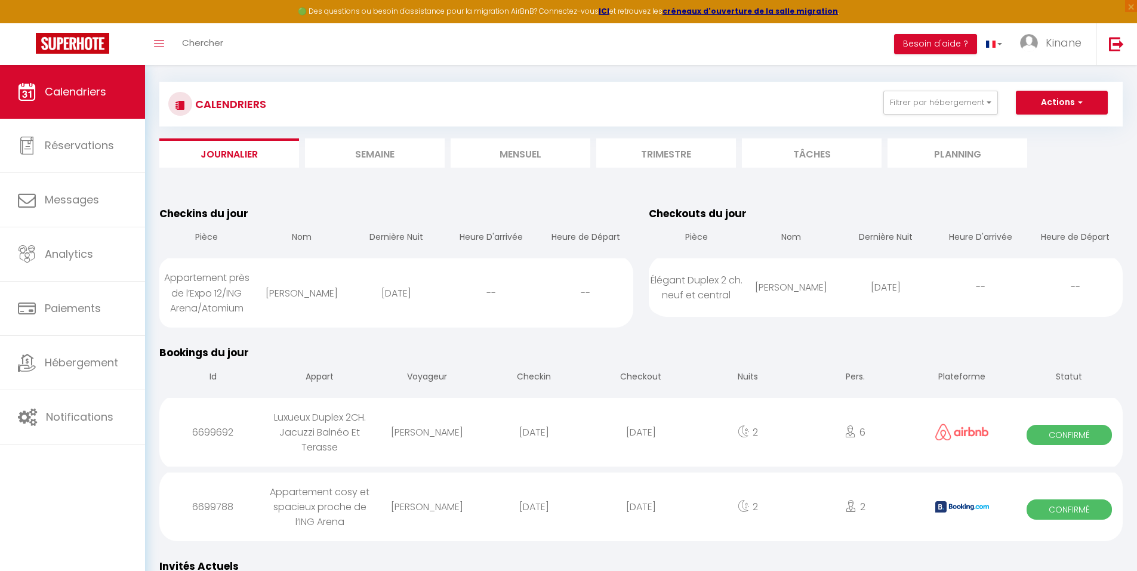
click at [648, 151] on li "Trimestre" at bounding box center [666, 152] width 140 height 29
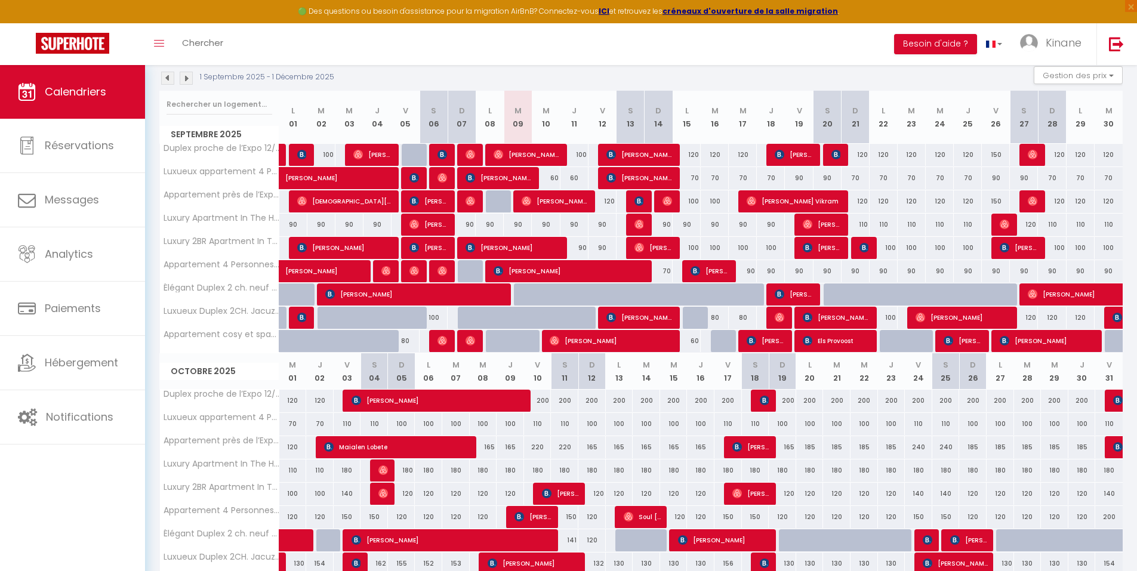
scroll to position [119, 0]
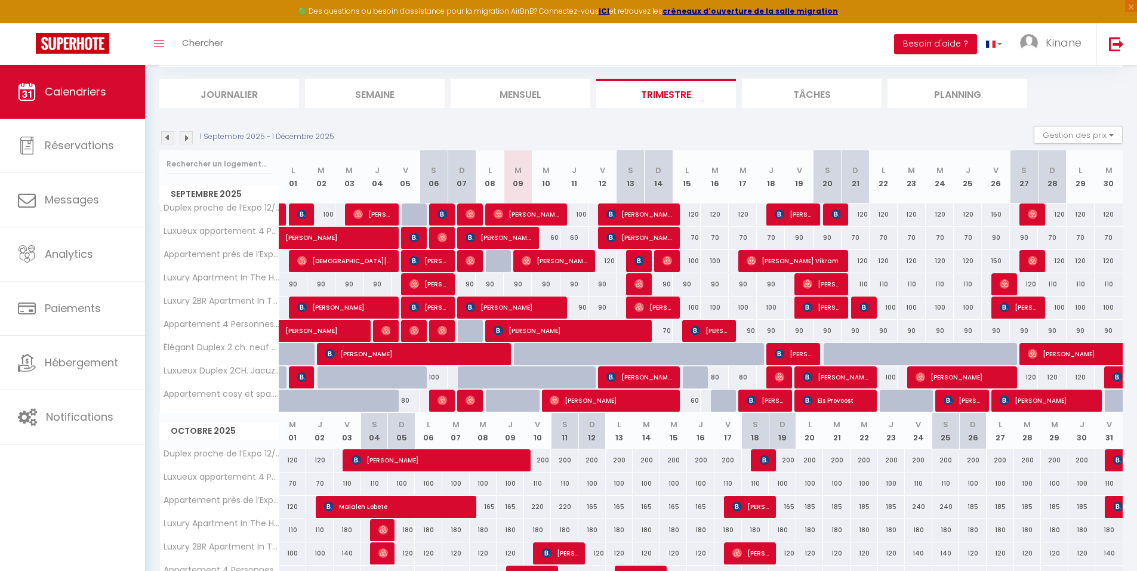
click at [382, 94] on li "Semaine" at bounding box center [375, 93] width 140 height 29
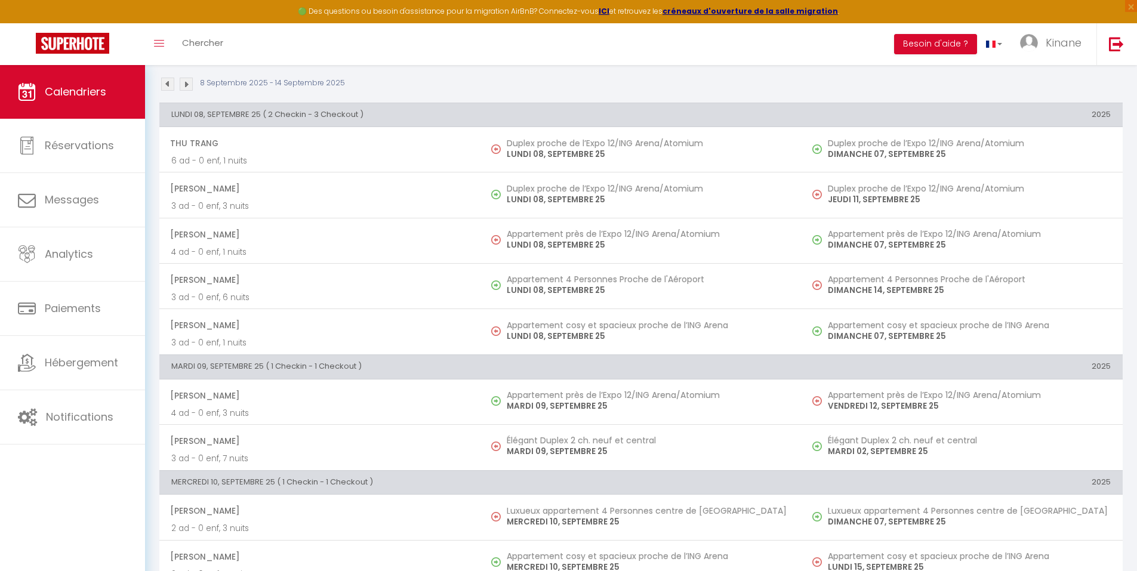
scroll to position [179, 0]
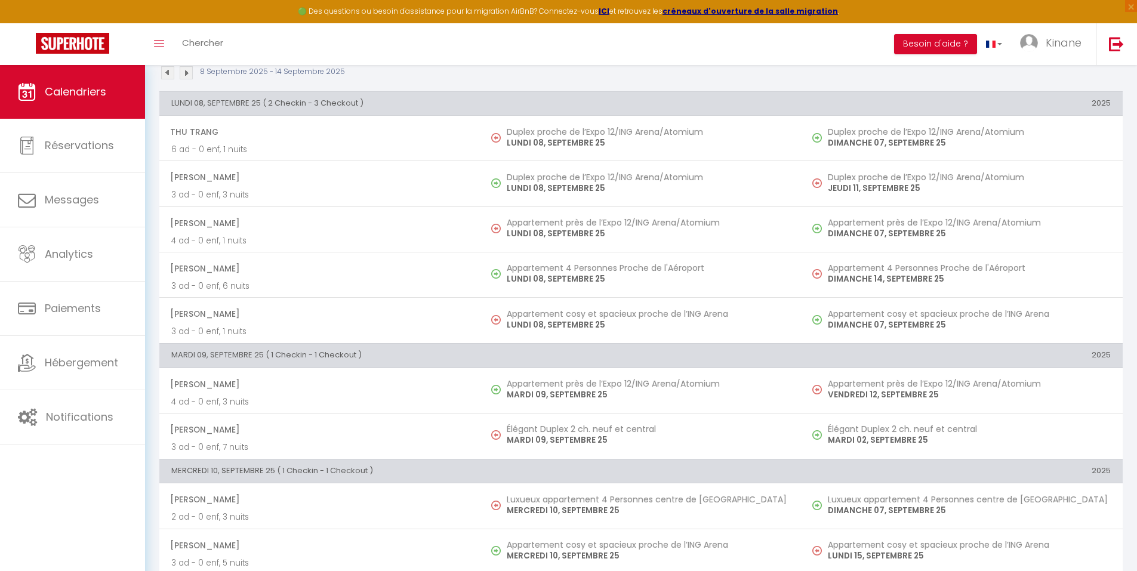
click at [183, 73] on img at bounding box center [186, 72] width 13 height 13
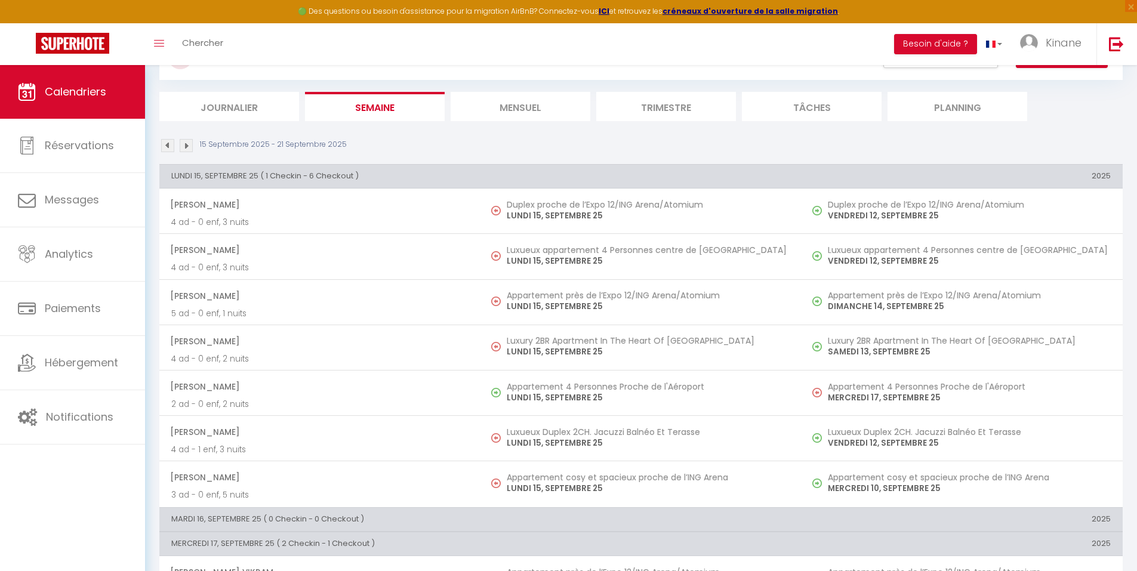
scroll to position [0, 0]
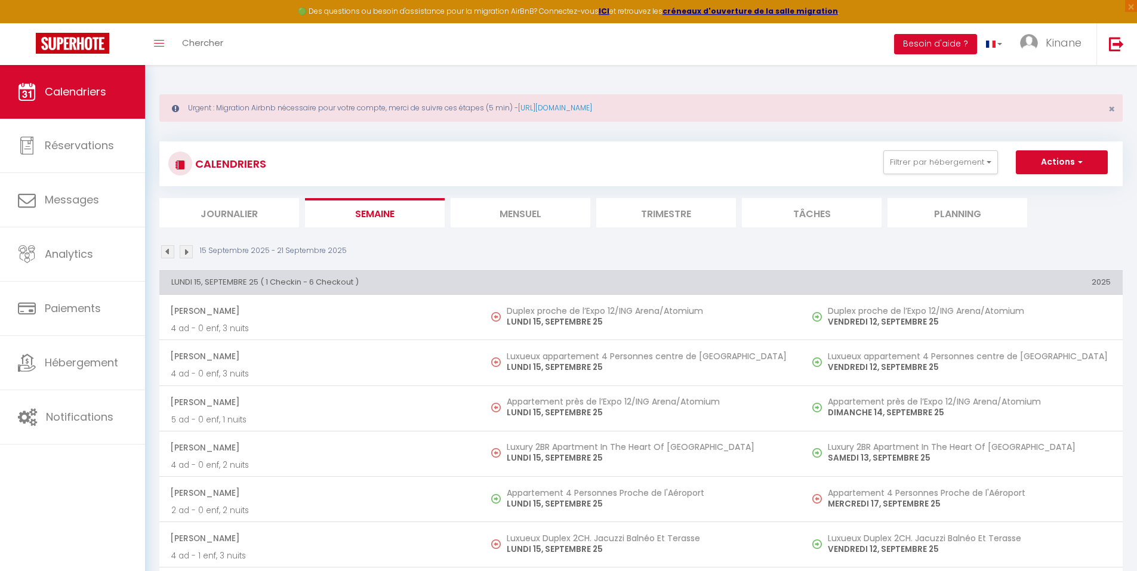
click at [498, 223] on li "Mensuel" at bounding box center [521, 212] width 140 height 29
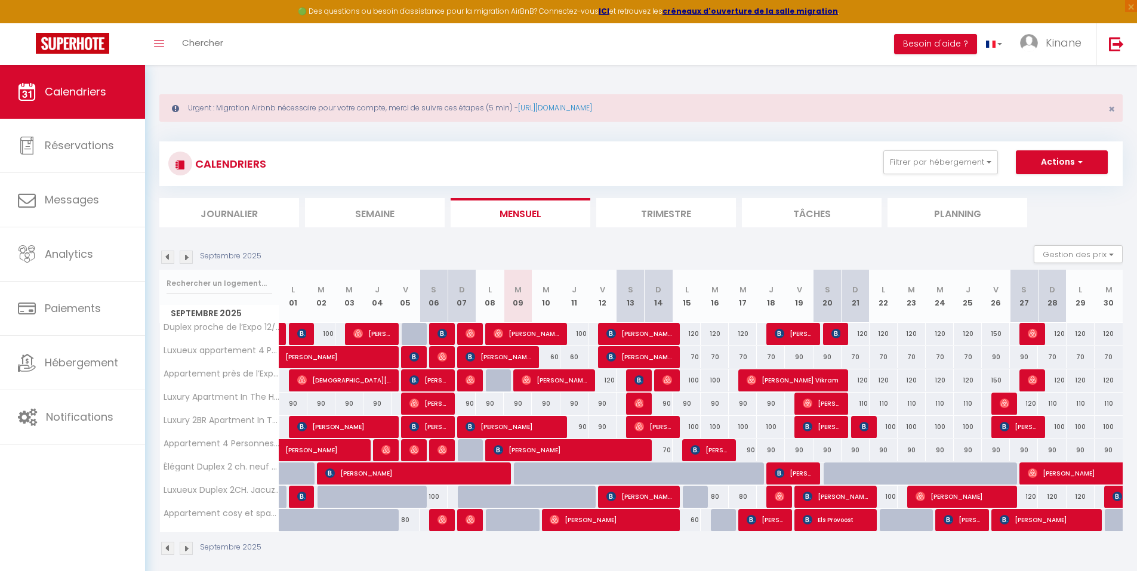
click at [284, 207] on li "Journalier" at bounding box center [229, 212] width 140 height 29
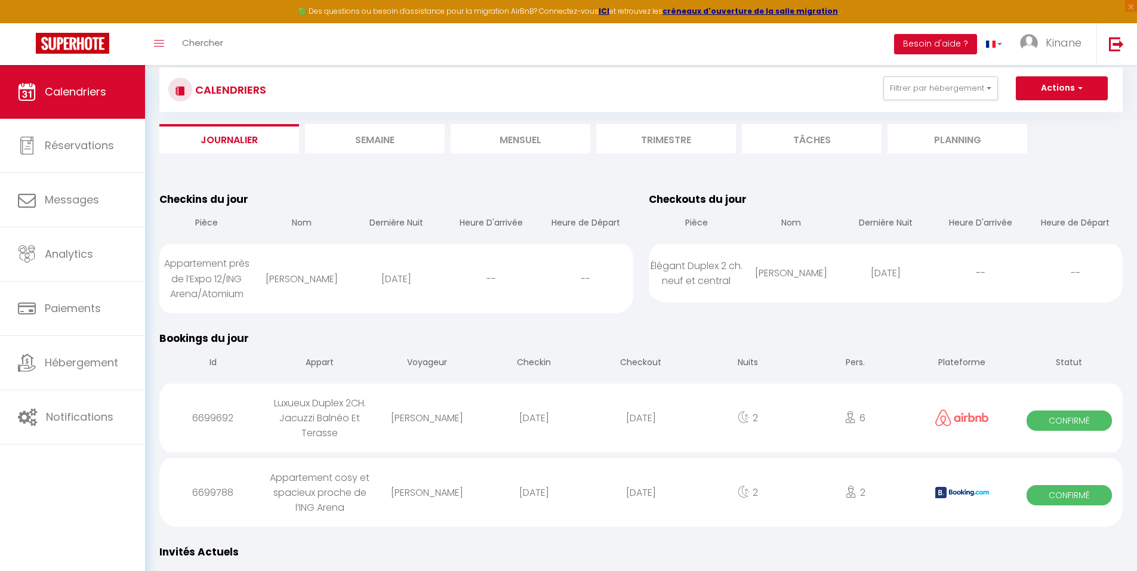
scroll to position [60, 0]
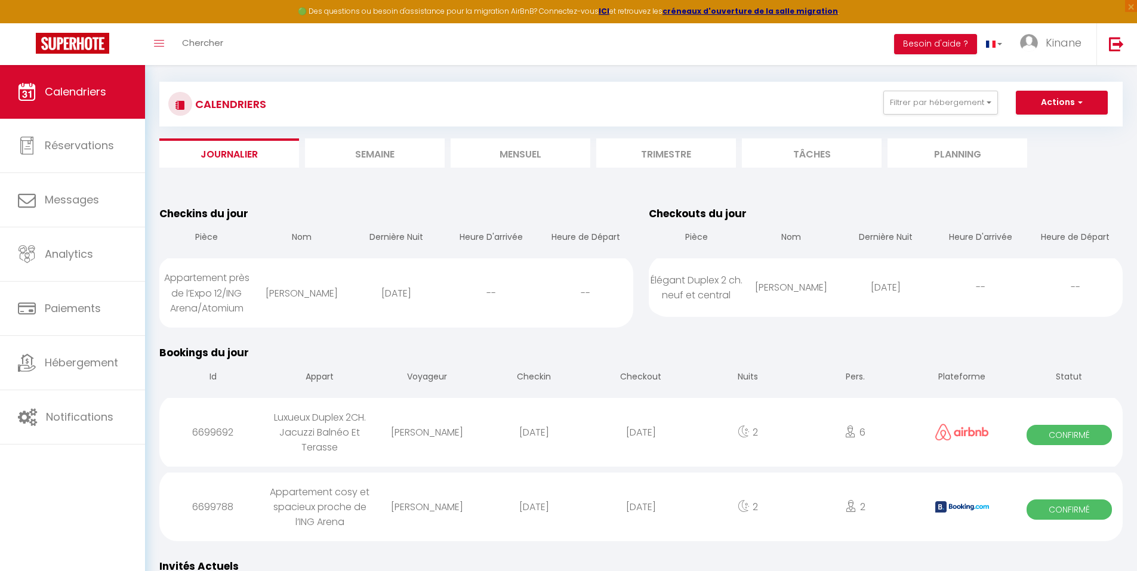
click at [940, 160] on li "Planning" at bounding box center [958, 152] width 140 height 29
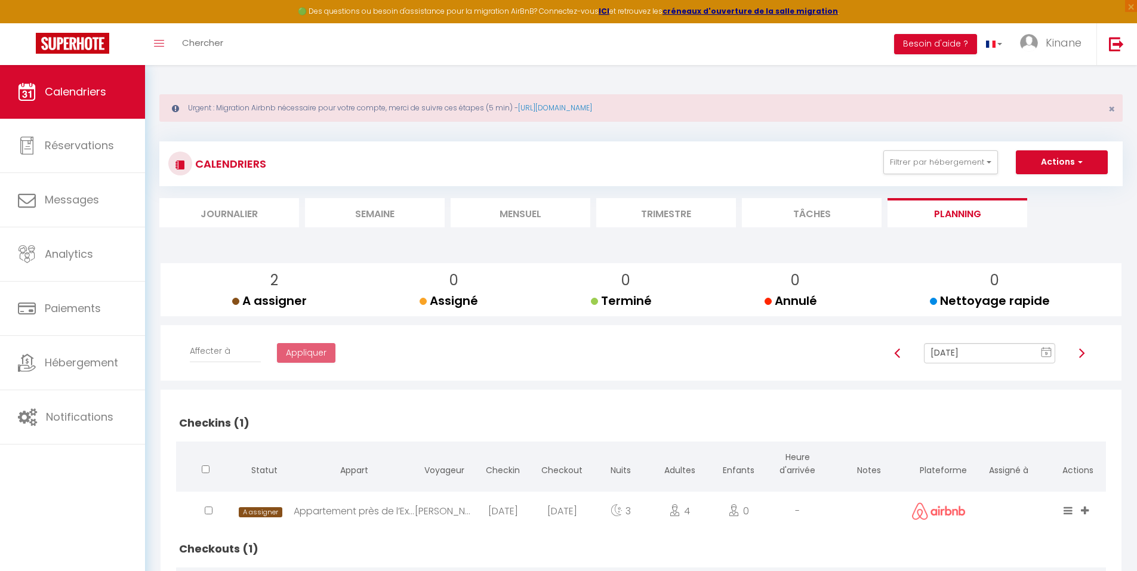
click at [651, 226] on li "Trimestre" at bounding box center [666, 212] width 140 height 29
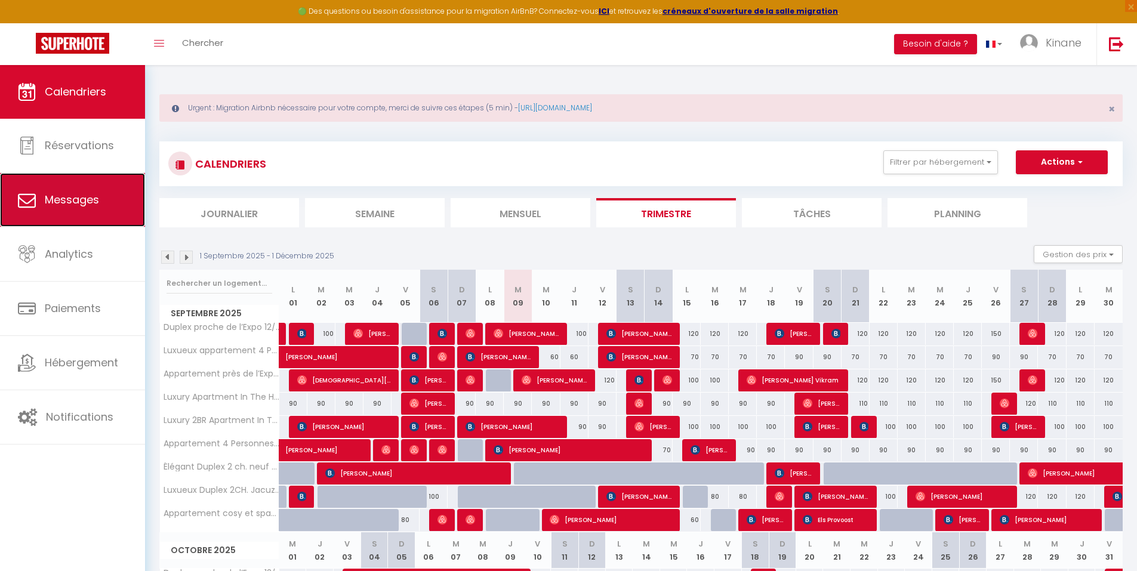
click at [106, 204] on link "Messages" at bounding box center [72, 200] width 145 height 54
select select "message"
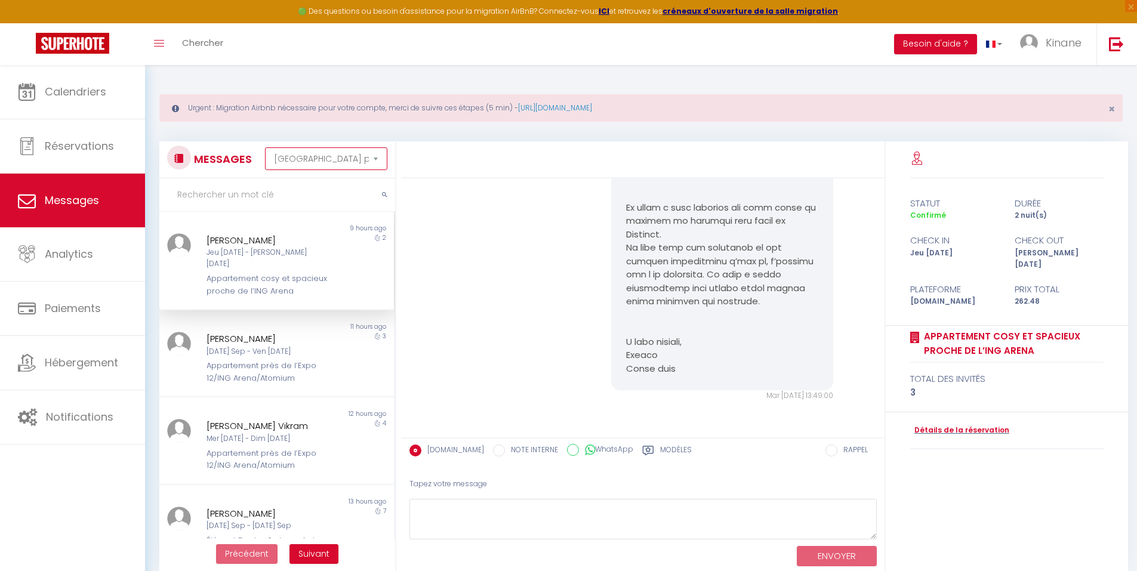
click at [357, 169] on select "Trier par date de réservation Trier par date de message" at bounding box center [326, 158] width 122 height 23
drag, startPoint x: 361, startPoint y: 161, endPoint x: 476, endPoint y: 152, distance: 115.5
click at [361, 161] on select "Trier par date de réservation Trier par date de message" at bounding box center [326, 158] width 122 height 23
click at [463, 196] on div "Mar [DATE] 13:49:00 Note Sms Mar [DATE] 13:49:00" at bounding box center [643, 52] width 475 height 747
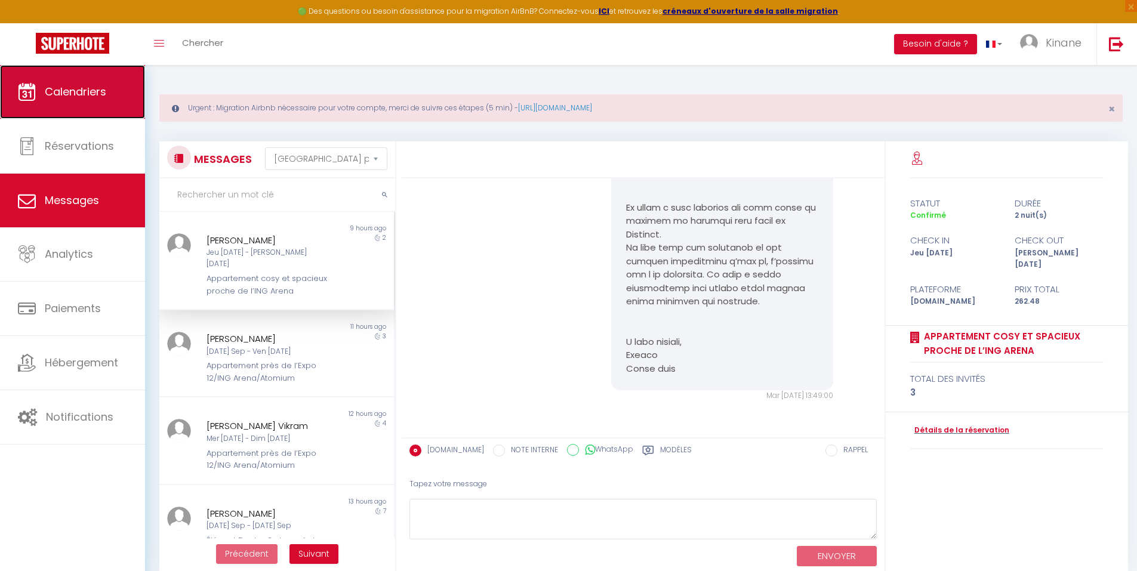
click at [98, 93] on span "Calendriers" at bounding box center [75, 91] width 61 height 15
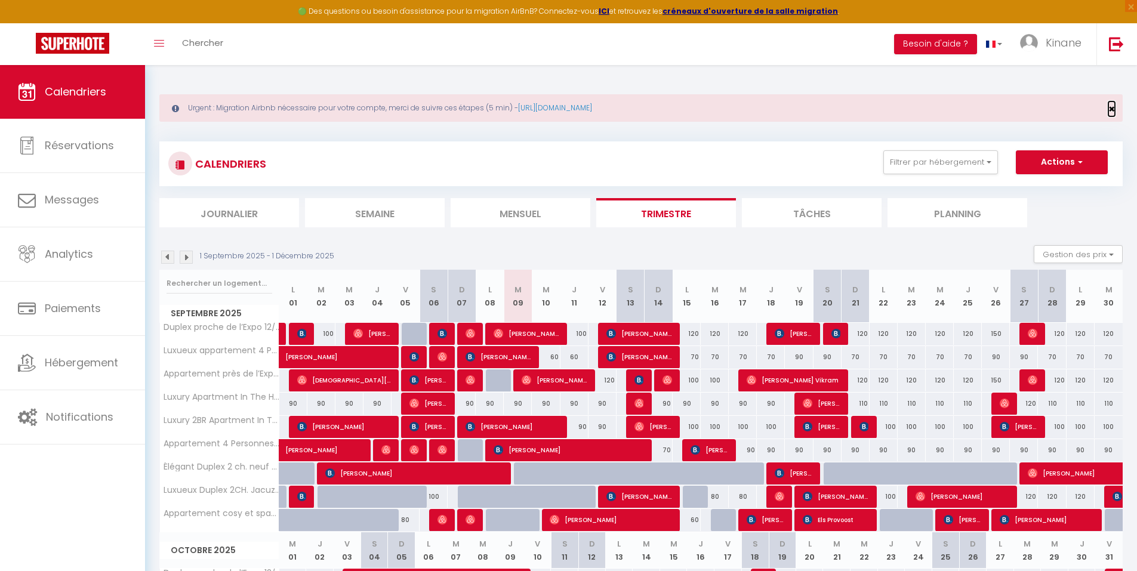
click at [1112, 107] on span "×" at bounding box center [1111, 108] width 7 height 15
